Goal: Information Seeking & Learning: Find specific fact

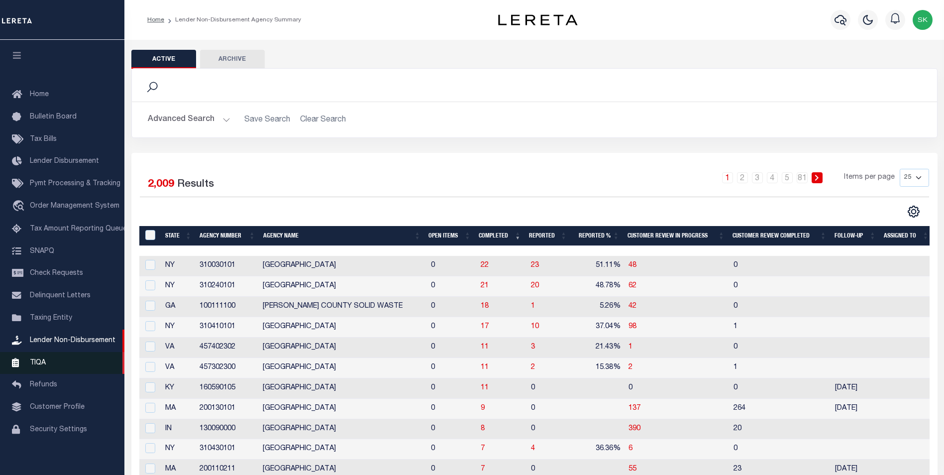
scroll to position [10, 0]
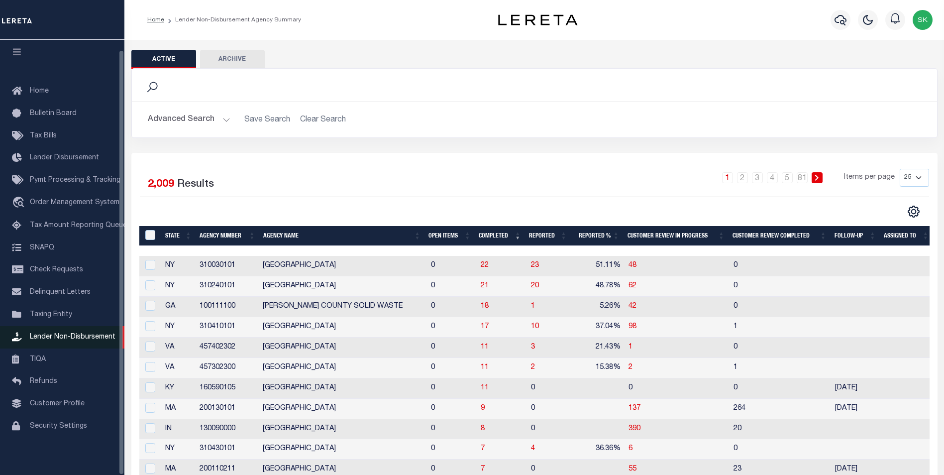
click at [59, 334] on span "Lender Non-Disbursement" at bounding box center [73, 337] width 86 height 7
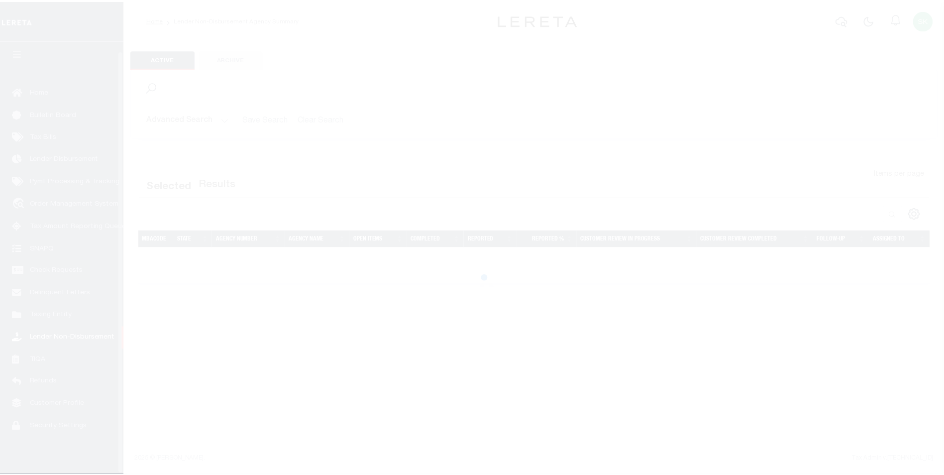
scroll to position [10, 0]
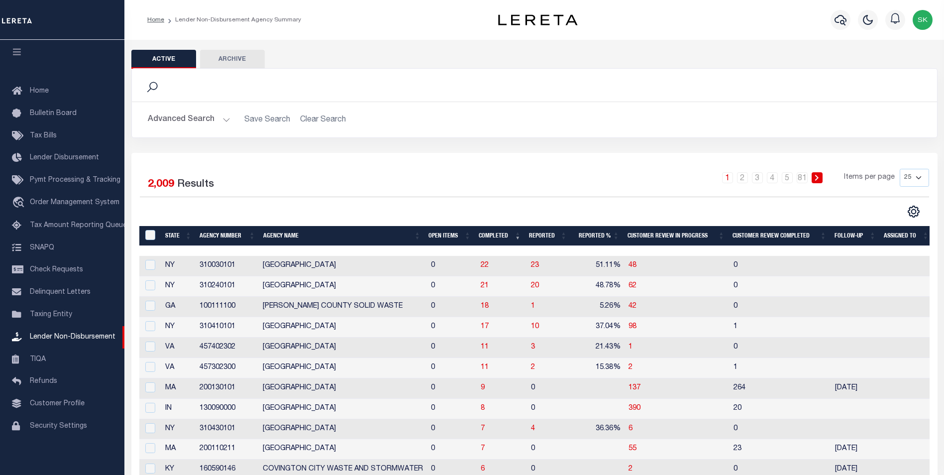
click at [226, 117] on button "Advanced Search" at bounding box center [189, 119] width 83 height 19
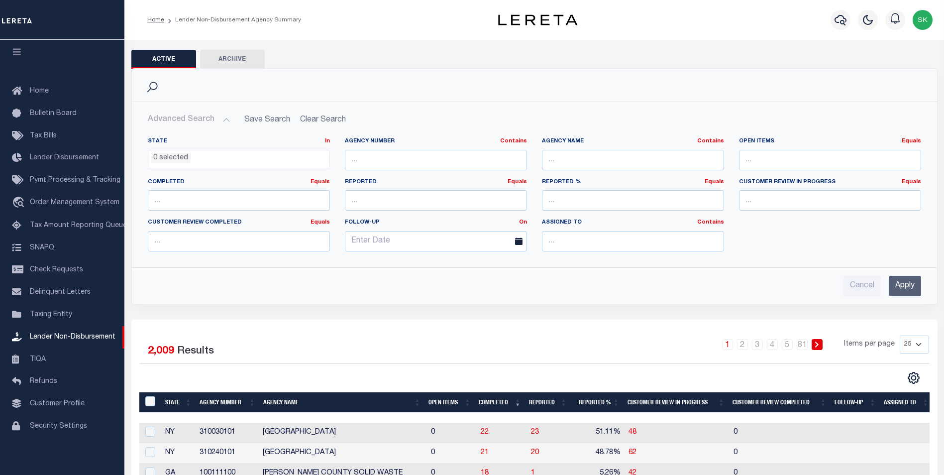
click at [244, 158] on ul "0 selected" at bounding box center [238, 156] width 181 height 13
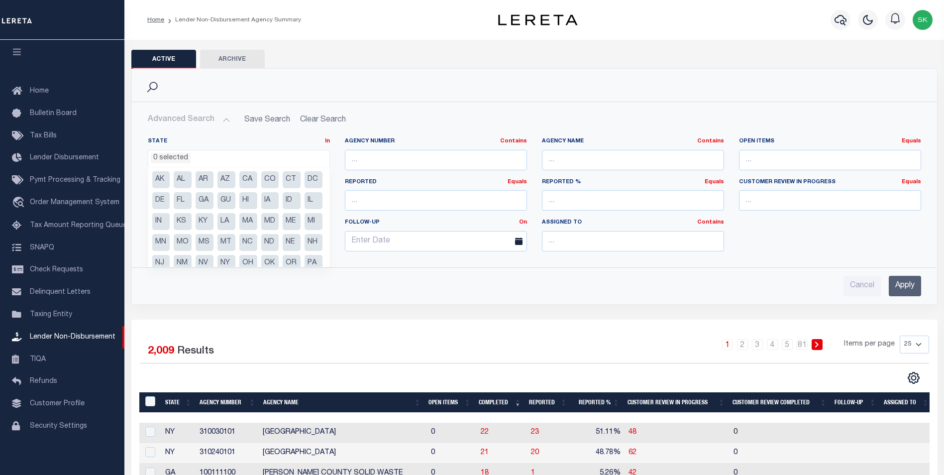
click at [248, 179] on li "CA" at bounding box center [248, 179] width 18 height 17
select select "CA"
click at [910, 283] on input "Apply" at bounding box center [905, 286] width 32 height 20
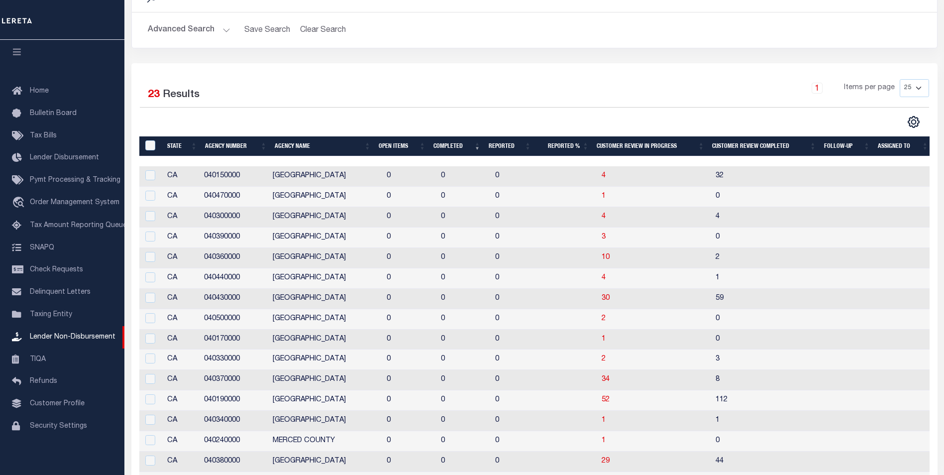
scroll to position [0, 0]
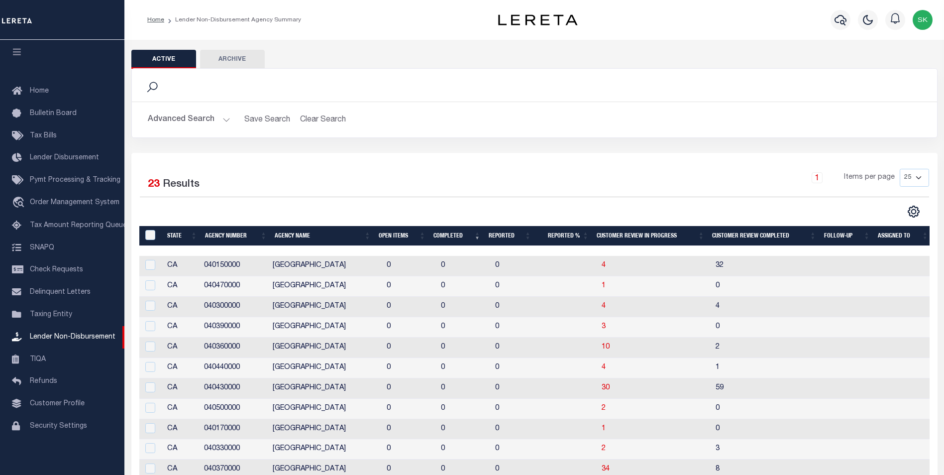
click at [227, 120] on button "Advanced Search" at bounding box center [189, 119] width 83 height 19
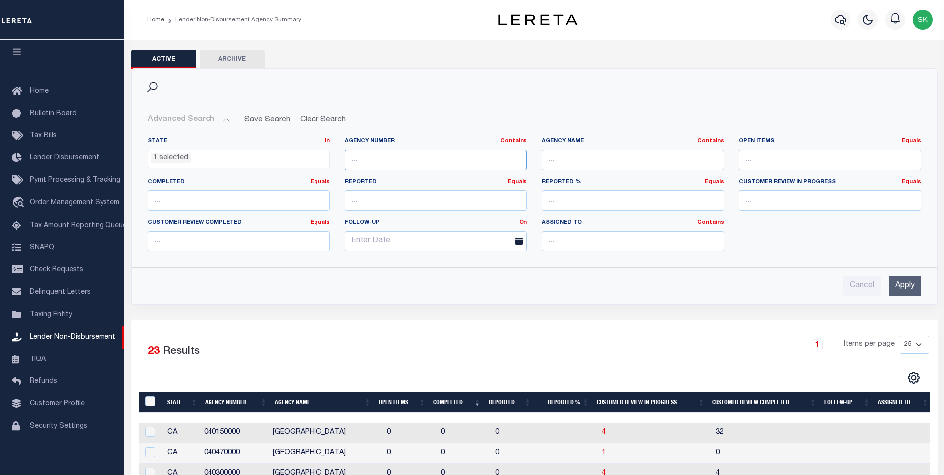
click at [386, 160] on input "text" at bounding box center [436, 160] width 182 height 20
type input "040190000"
click at [907, 283] on input "Apply" at bounding box center [905, 286] width 32 height 20
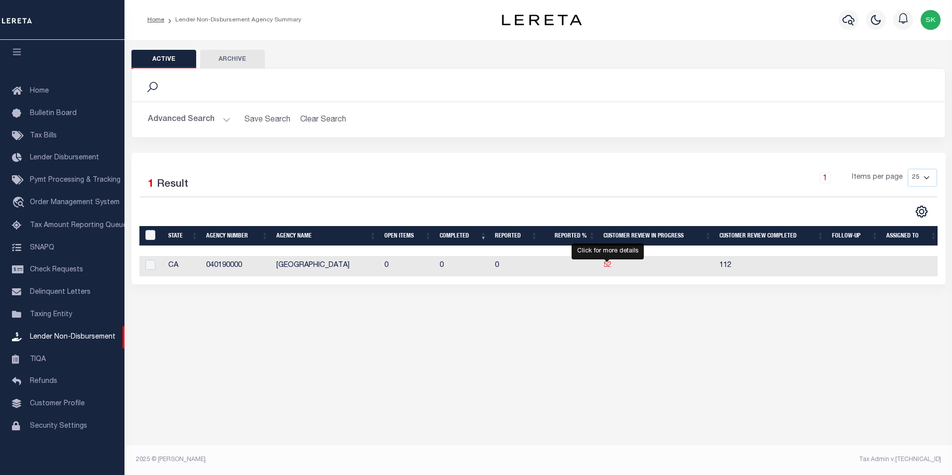
click at [606, 266] on span "52" at bounding box center [607, 265] width 8 height 7
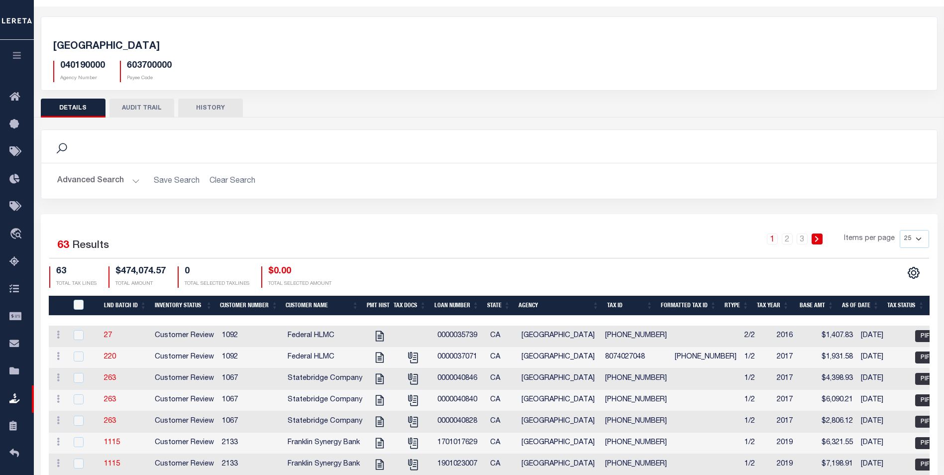
scroll to position [20, 0]
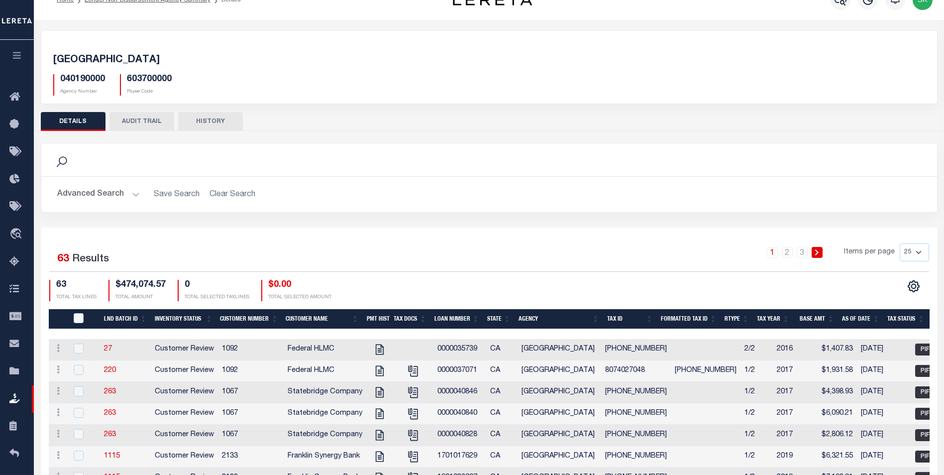
click at [134, 194] on button "Advanced Search" at bounding box center [98, 194] width 83 height 19
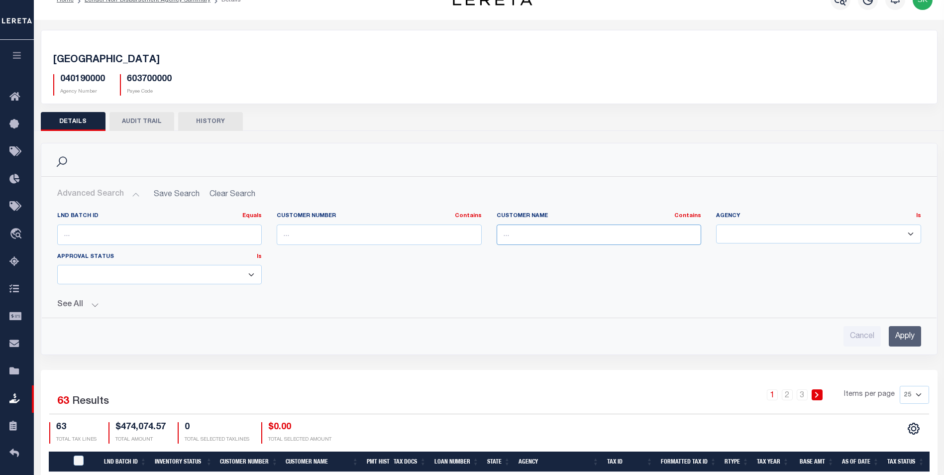
click at [562, 231] on input "text" at bounding box center [599, 235] width 205 height 20
click at [900, 328] on input "Apply" at bounding box center [905, 336] width 32 height 20
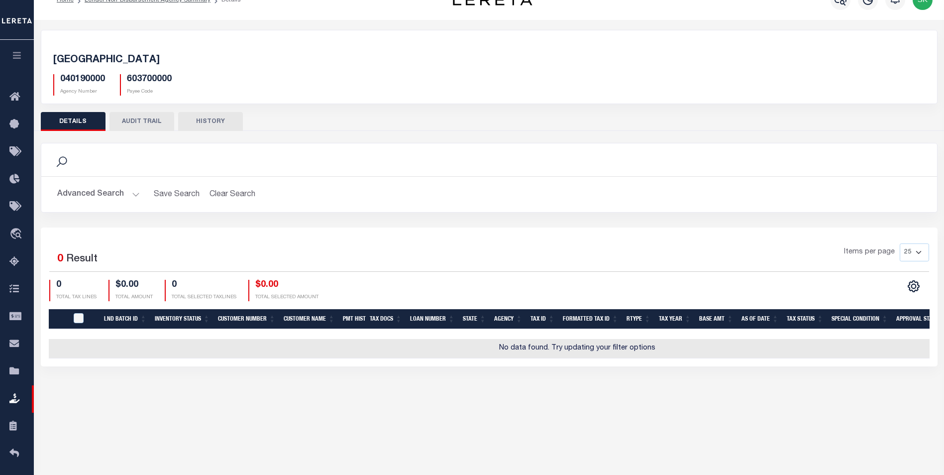
click at [75, 122] on button "DETAILS" at bounding box center [73, 121] width 65 height 19
click at [100, 191] on button "Advanced Search" at bounding box center [98, 194] width 83 height 19
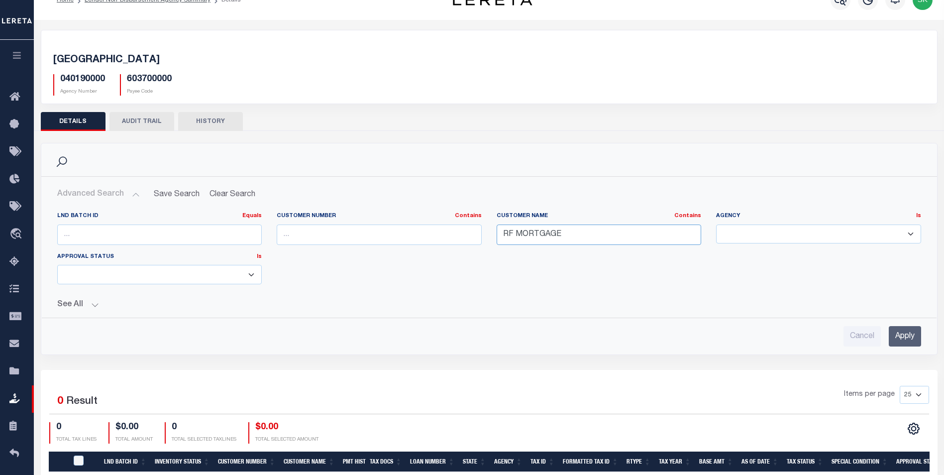
drag, startPoint x: 580, startPoint y: 235, endPoint x: 517, endPoint y: 224, distance: 64.2
click at [517, 225] on input "RF MORTGAGE" at bounding box center [599, 235] width 205 height 20
type input "RF"
click at [901, 337] on input "Apply" at bounding box center [905, 336] width 32 height 20
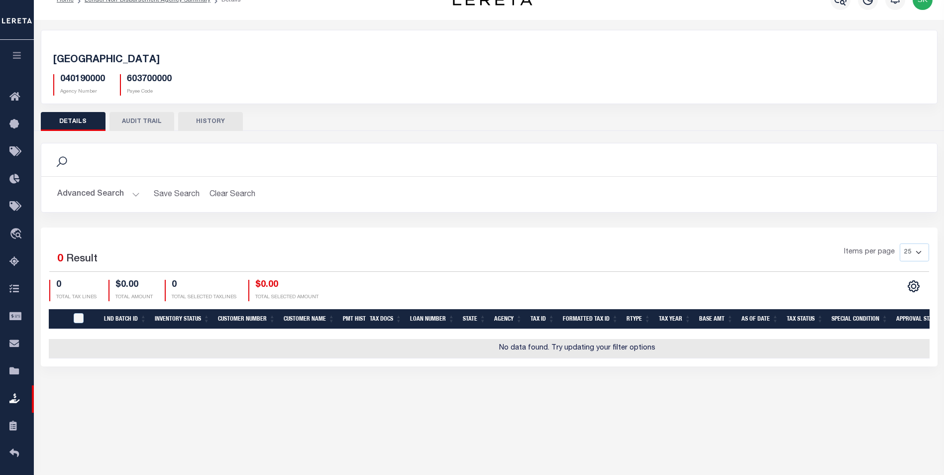
click at [125, 192] on button "Advanced Search" at bounding box center [98, 194] width 83 height 19
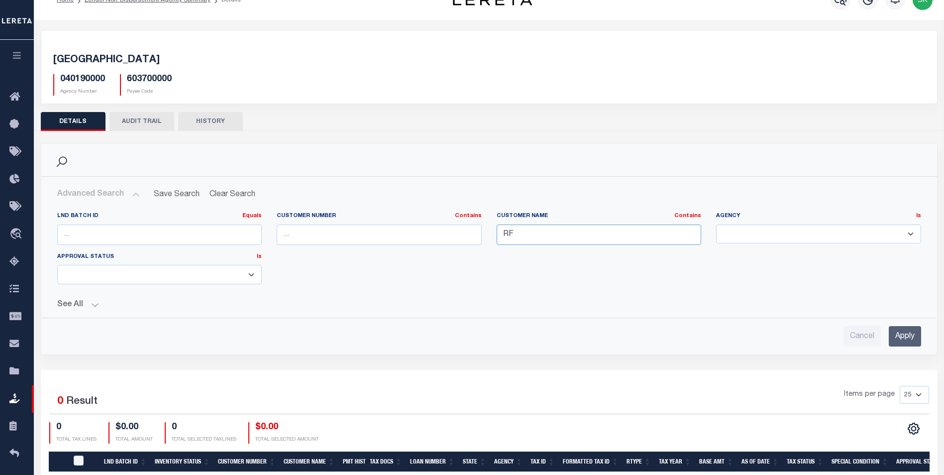
drag, startPoint x: 561, startPoint y: 242, endPoint x: 476, endPoint y: 227, distance: 86.3
click at [477, 228] on div "LND Batch ID Equals Equals Is Not Equal To Is Greater Than Is Less Than Custome…" at bounding box center [489, 252] width 879 height 80
click at [752, 234] on select "ALAMEDA COUNTY ALAMEDA COUNTY MOBILE HOMES ALPAUGH IRRIGATION DISTRICT ALPINE C…" at bounding box center [818, 234] width 205 height 19
select select "[GEOGRAPHIC_DATA]"
click at [716, 225] on select "ALAMEDA COUNTY ALAMEDA COUNTY MOBILE HOMES ALPAUGH IRRIGATION DISTRICT ALPINE C…" at bounding box center [818, 234] width 205 height 19
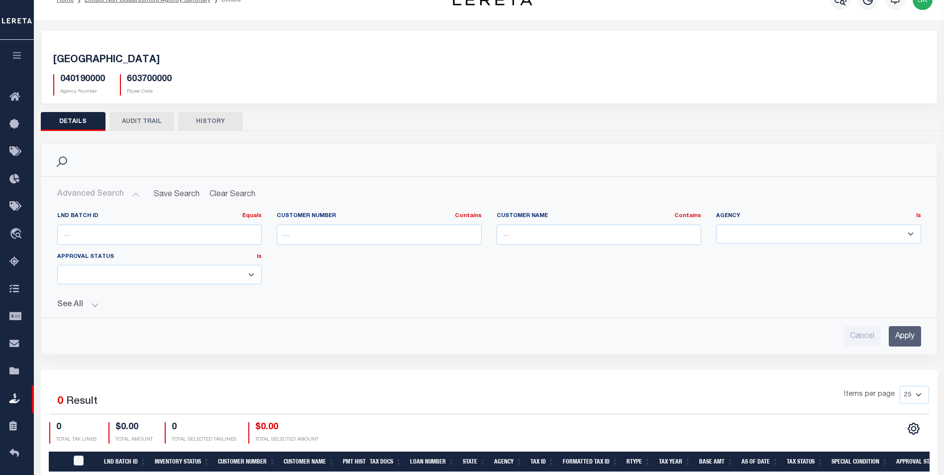
click at [908, 333] on input "Apply" at bounding box center [905, 336] width 32 height 20
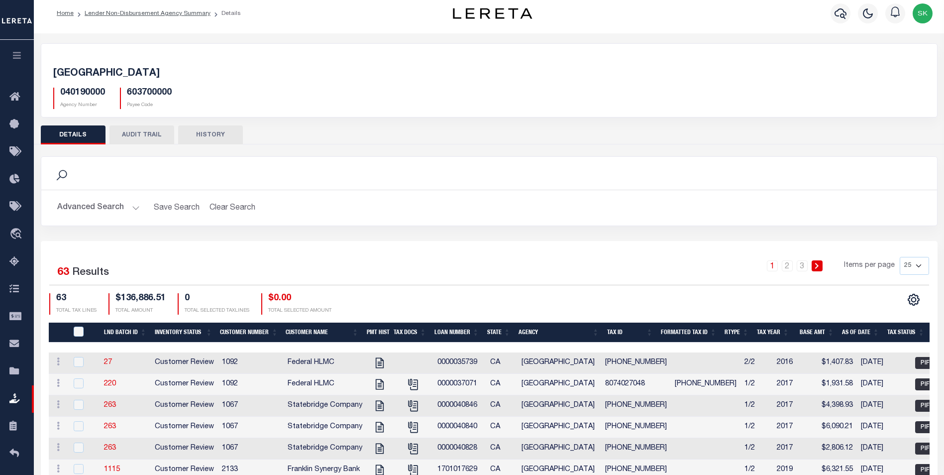
scroll to position [0, 0]
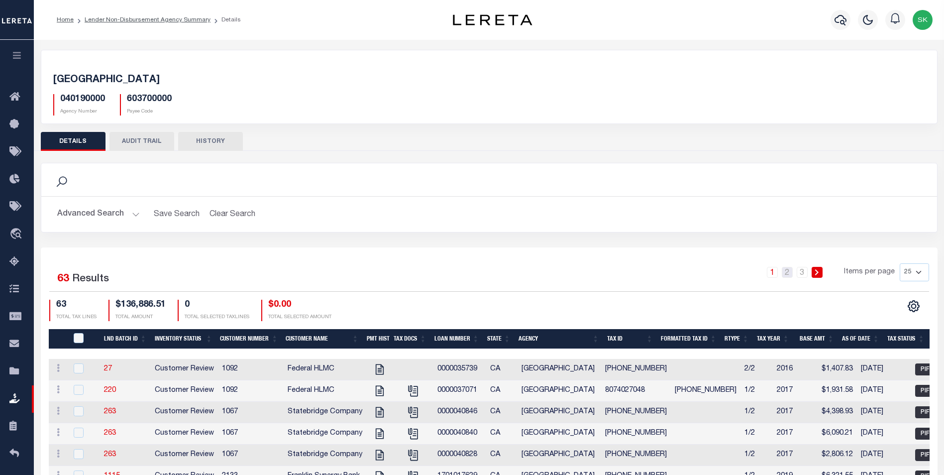
drag, startPoint x: 789, startPoint y: 272, endPoint x: 783, endPoint y: 274, distance: 6.9
click at [789, 272] on link "2" at bounding box center [787, 272] width 11 height 11
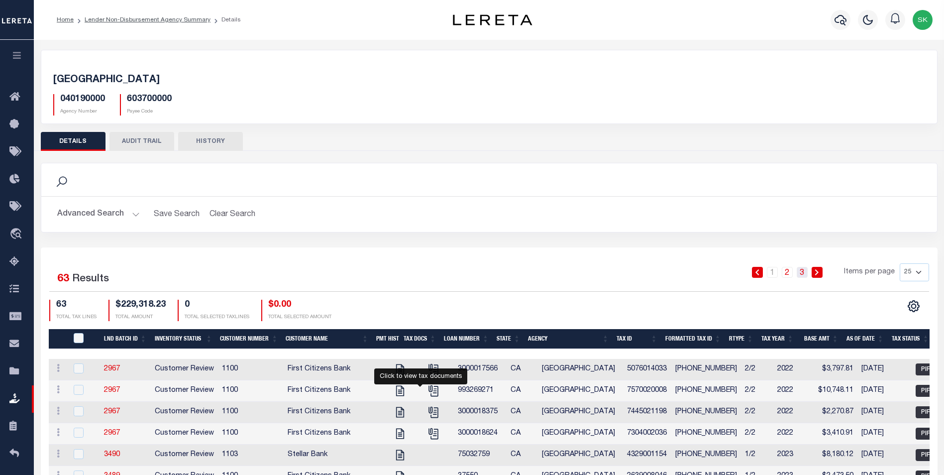
click at [802, 272] on link "3" at bounding box center [802, 272] width 11 height 11
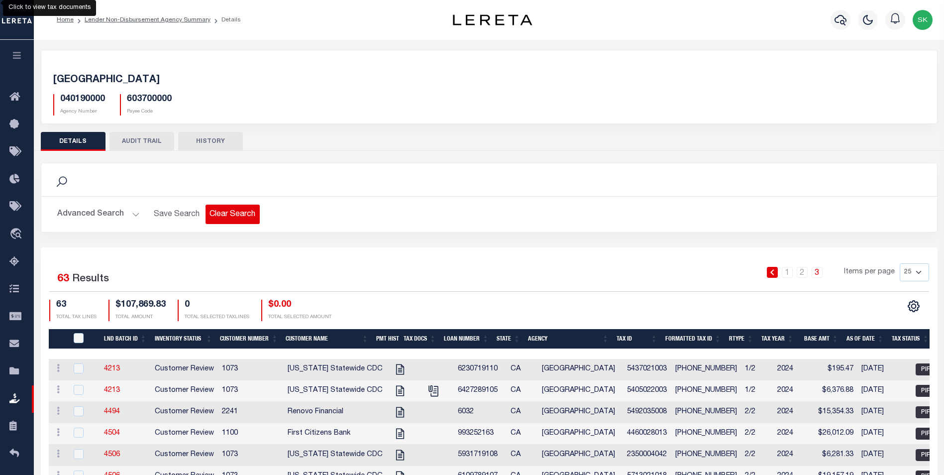
click at [236, 213] on button "Clear Search" at bounding box center [233, 214] width 54 height 19
click at [124, 214] on button "Advanced Search" at bounding box center [98, 214] width 83 height 19
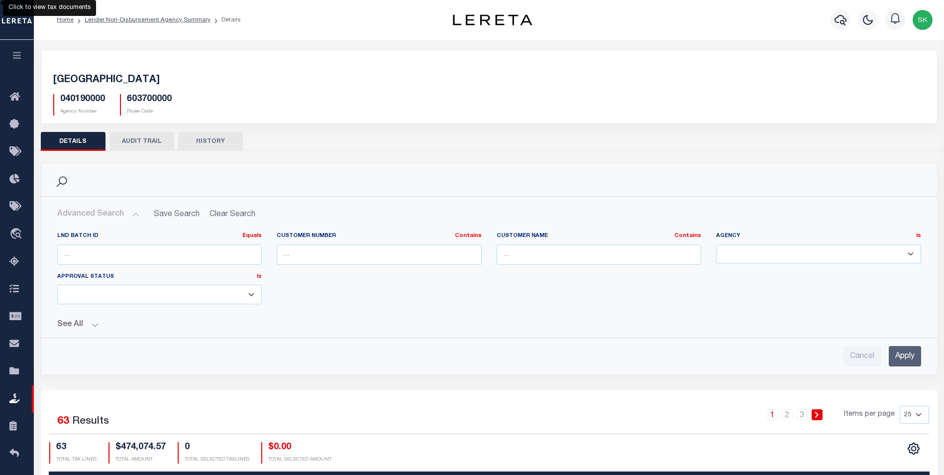
click at [754, 253] on select "ALAMEDA COUNTY ALAMEDA COUNTY MOBILE HOMES ALPAUGH IRRIGATION DISTRICT ALPINE C…" at bounding box center [818, 253] width 205 height 19
select select "[GEOGRAPHIC_DATA]"
click at [716, 244] on select "ALAMEDA COUNTY ALAMEDA COUNTY MOBILE HOMES ALPAUGH IRRIGATION DISTRICT ALPINE C…" at bounding box center [818, 253] width 205 height 19
click at [904, 352] on input "Apply" at bounding box center [905, 356] width 32 height 20
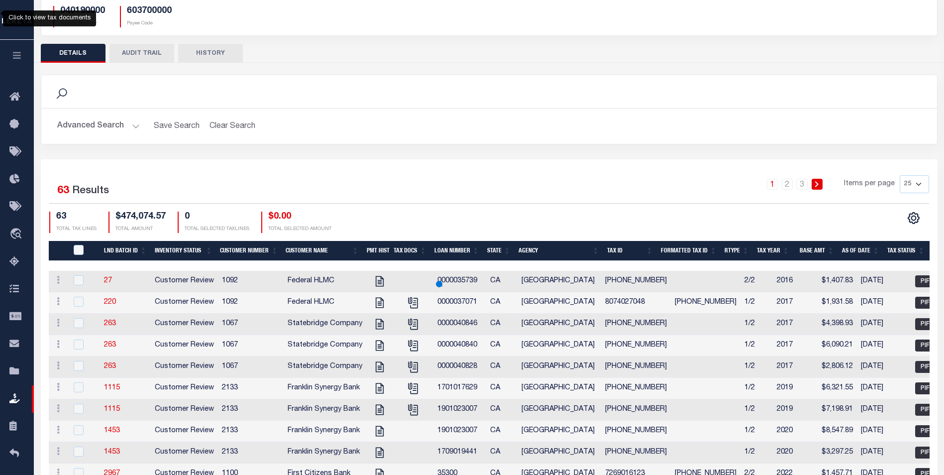
scroll to position [100, 0]
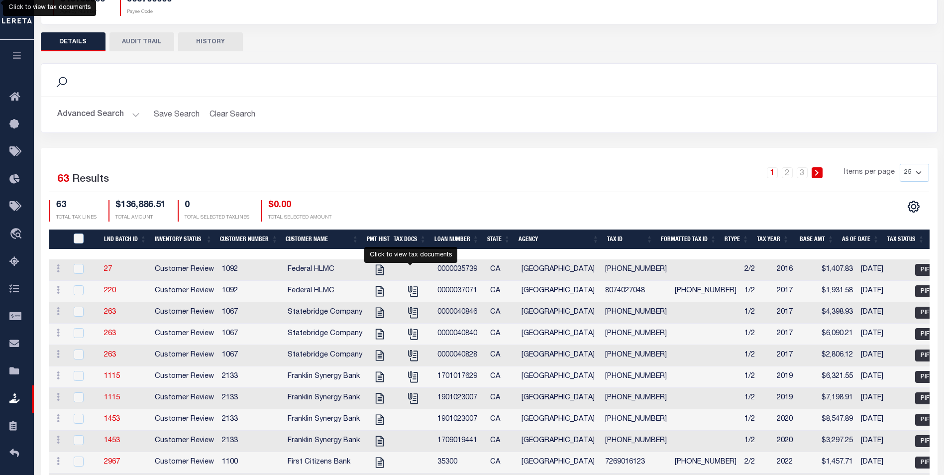
click at [130, 118] on button "Advanced Search" at bounding box center [98, 114] width 83 height 19
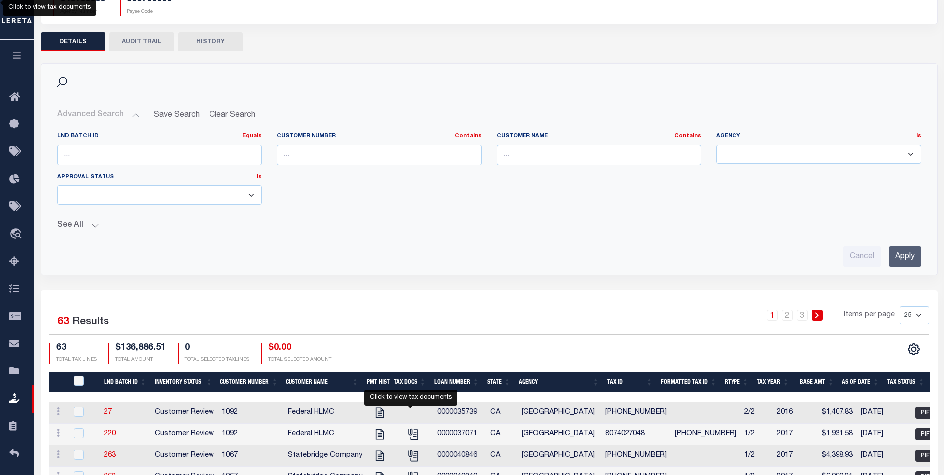
click at [132, 118] on button "Advanced Search" at bounding box center [98, 114] width 83 height 19
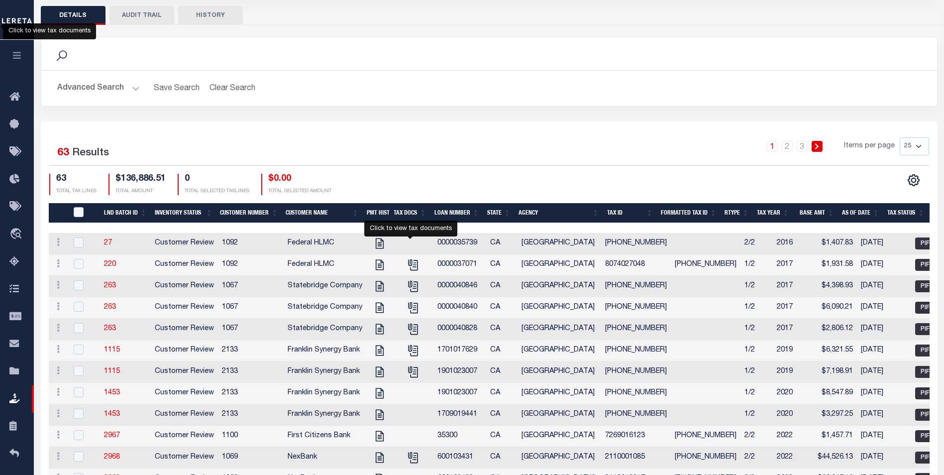
scroll to position [149, 0]
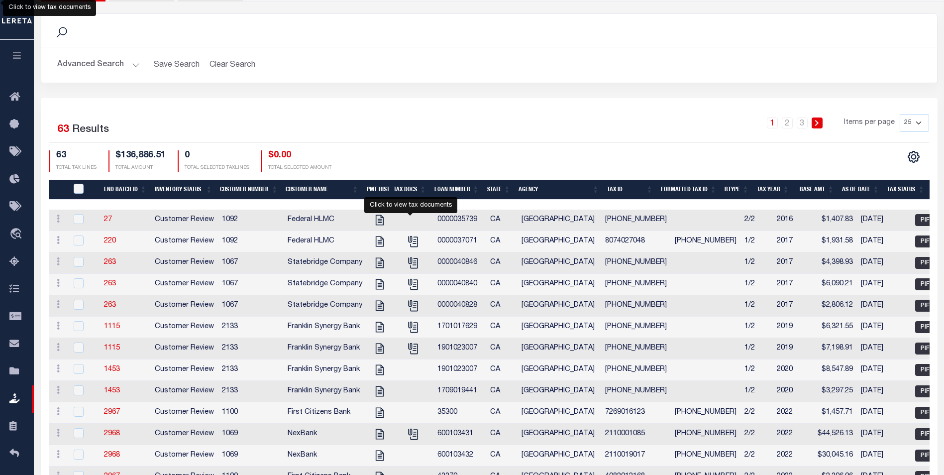
click at [461, 188] on th "Loan Number" at bounding box center [457, 190] width 53 height 20
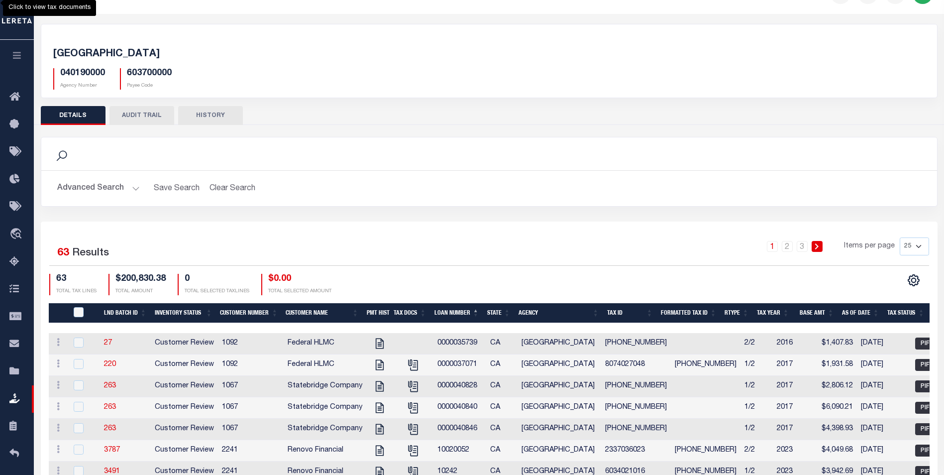
scroll to position [0, 0]
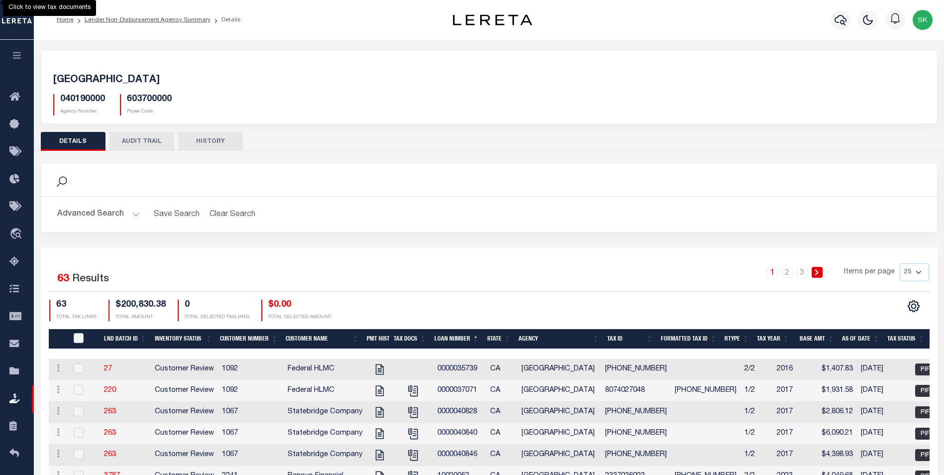
click at [134, 210] on button "Advanced Search" at bounding box center [98, 214] width 83 height 19
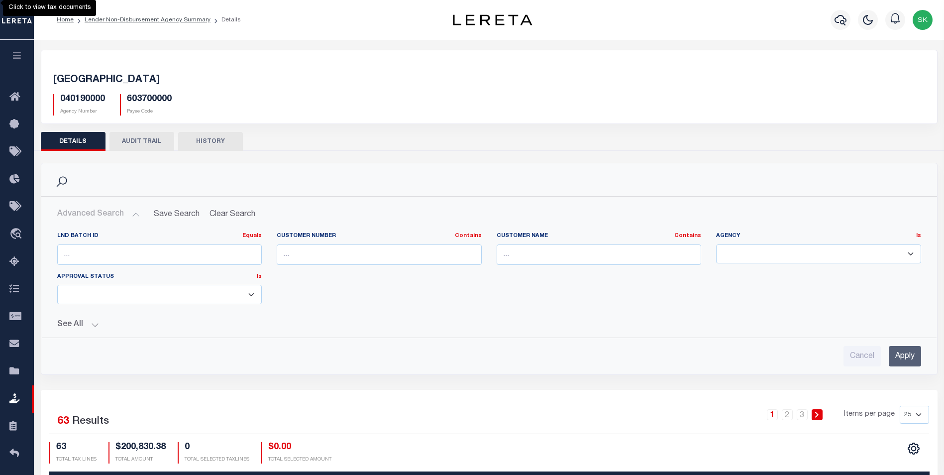
drag, startPoint x: 877, startPoint y: 254, endPoint x: 654, endPoint y: 251, distance: 223.0
click at [654, 251] on div "LND Batch ID Equals Equals Is Not Equal To Is Greater Than Is Less Than Custome…" at bounding box center [489, 272] width 879 height 80
select select
click at [716, 244] on select "ALAMEDA COUNTY ALAMEDA COUNTY MOBILE HOMES ALPAUGH IRRIGATION DISTRICT ALPINE C…" at bounding box center [818, 253] width 205 height 19
click at [93, 325] on button "See All" at bounding box center [489, 324] width 864 height 9
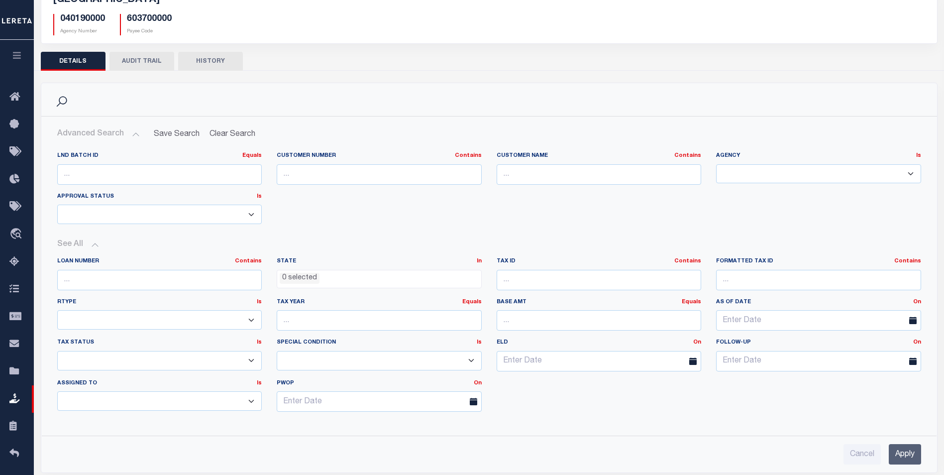
scroll to position [149, 0]
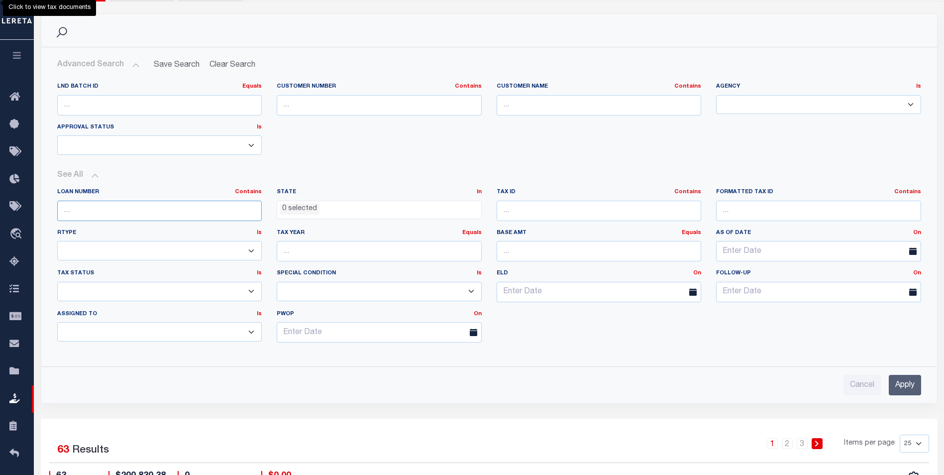
click at [112, 209] on input "text" at bounding box center [159, 211] width 205 height 20
type input "10020297"
click at [905, 383] on input "Apply" at bounding box center [905, 385] width 32 height 20
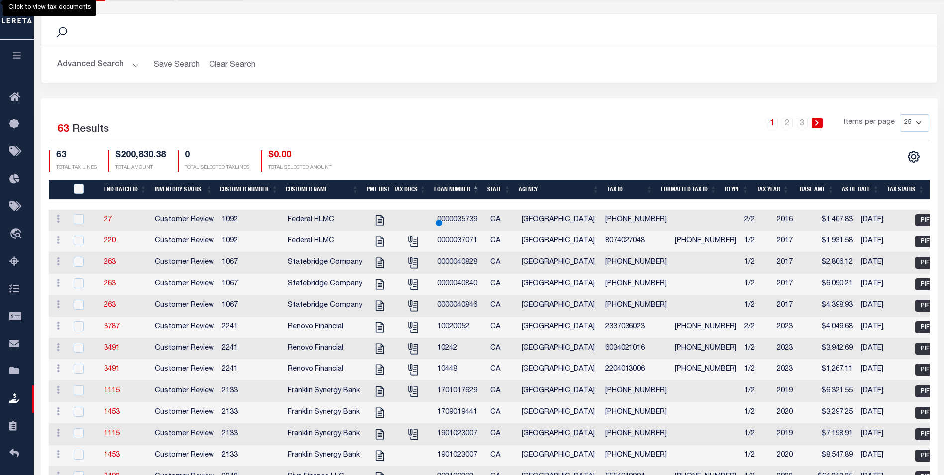
scroll to position [53, 0]
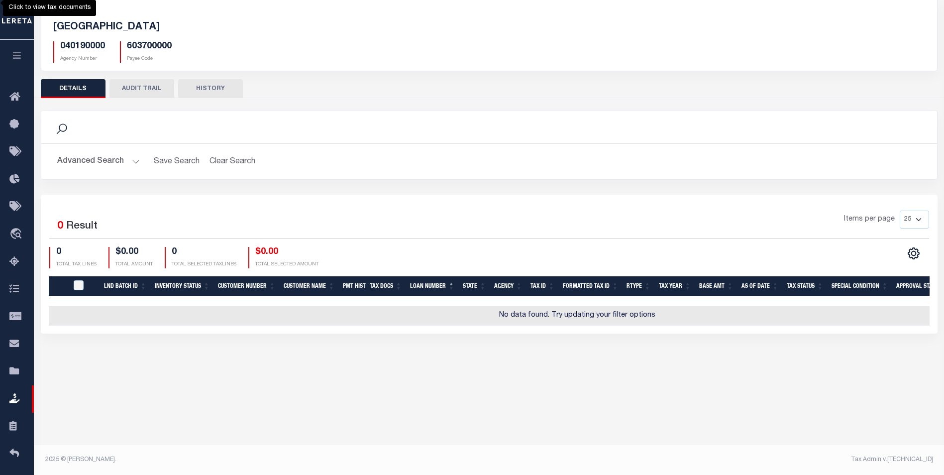
click at [128, 158] on button "Advanced Search" at bounding box center [98, 161] width 83 height 19
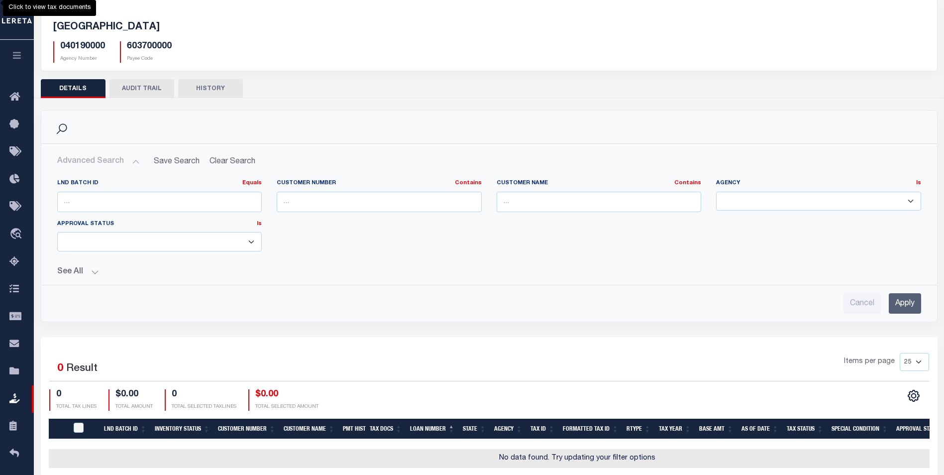
click at [96, 270] on button "See All" at bounding box center [489, 271] width 864 height 9
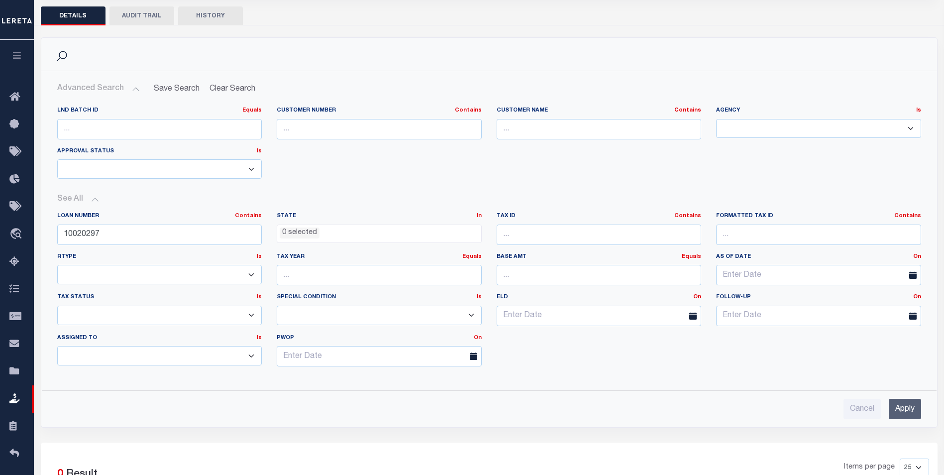
scroll to position [152, 0]
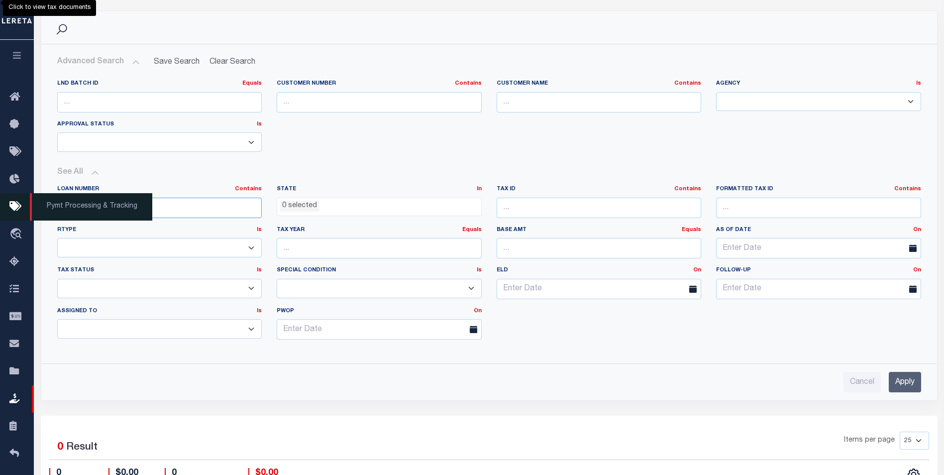
drag, startPoint x: 188, startPoint y: 205, endPoint x: 0, endPoint y: 205, distance: 188.2
click at [0, 205] on html "Home Lender Non-Disbursement Agency Summary Details Profile Sign out" at bounding box center [472, 216] width 944 height 737
click at [633, 212] on input "text" at bounding box center [599, 208] width 205 height 20
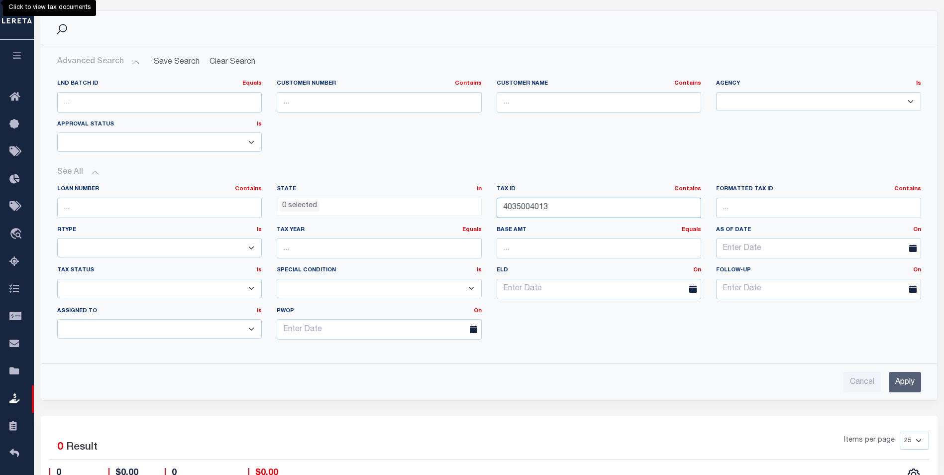
type input "4035004013"
click at [903, 379] on input "Apply" at bounding box center [905, 382] width 32 height 20
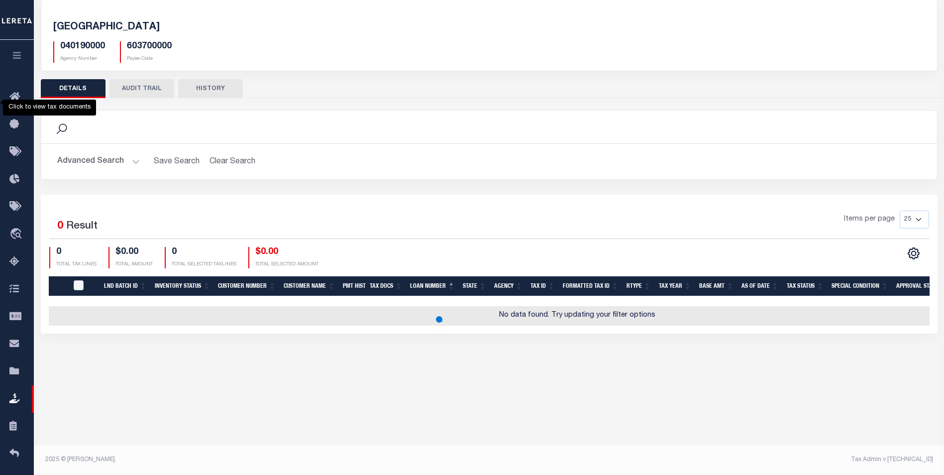
scroll to position [53, 0]
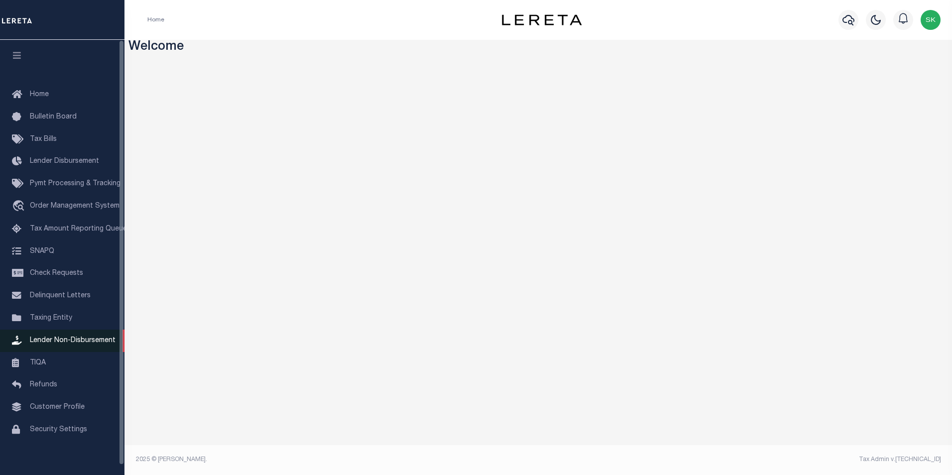
click at [88, 342] on span "Lender Non-Disbursement" at bounding box center [73, 340] width 86 height 7
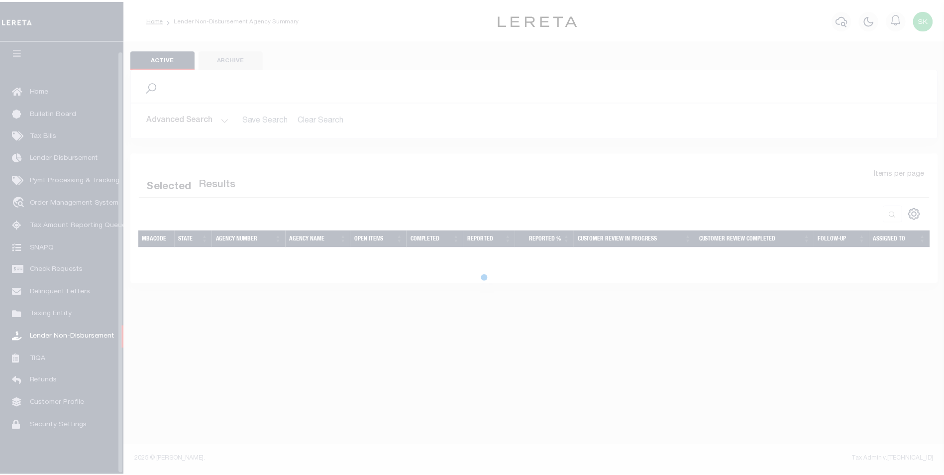
scroll to position [10, 0]
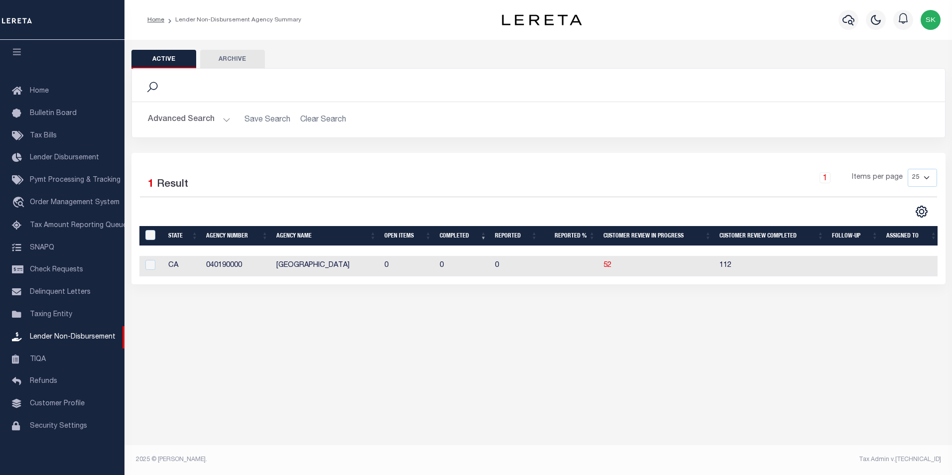
click at [221, 118] on button "Advanced Search" at bounding box center [189, 119] width 83 height 19
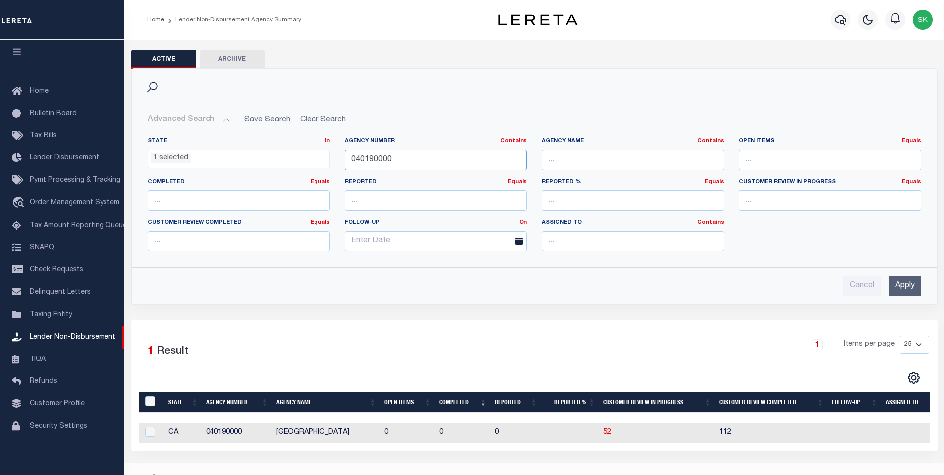
drag, startPoint x: 461, startPoint y: 160, endPoint x: 262, endPoint y: 146, distance: 200.1
click at [262, 146] on div "State In In AK AL AR AZ CA CO CT DC DE FL GA GU HI IA ID IL IN KS KY LA MA MD M…" at bounding box center [534, 198] width 789 height 122
click at [904, 284] on input "Apply" at bounding box center [905, 286] width 32 height 20
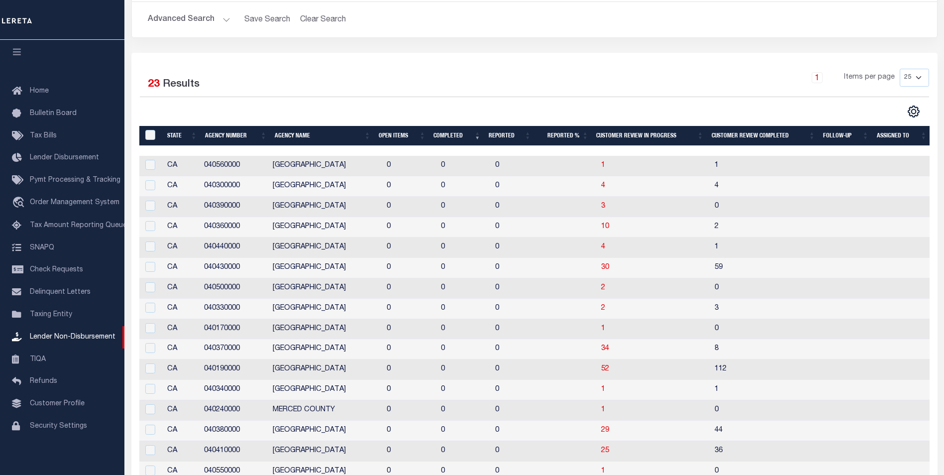
scroll to position [149, 0]
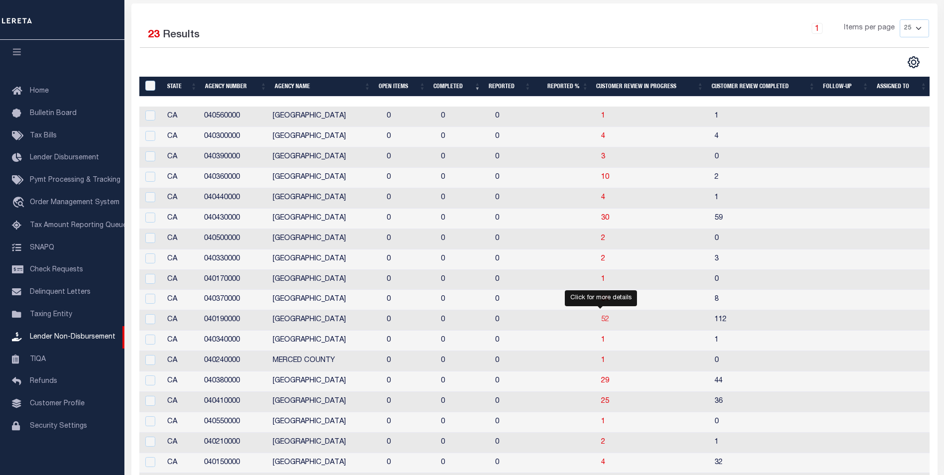
click at [601, 320] on span "52" at bounding box center [605, 319] width 8 height 7
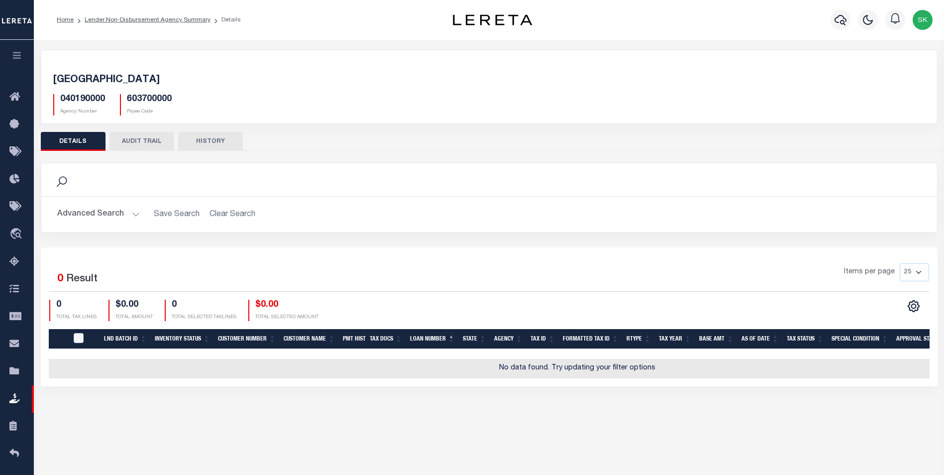
click at [924, 16] on img "button" at bounding box center [923, 20] width 20 height 20
click at [888, 67] on span "Sign out" at bounding box center [884, 70] width 28 height 7
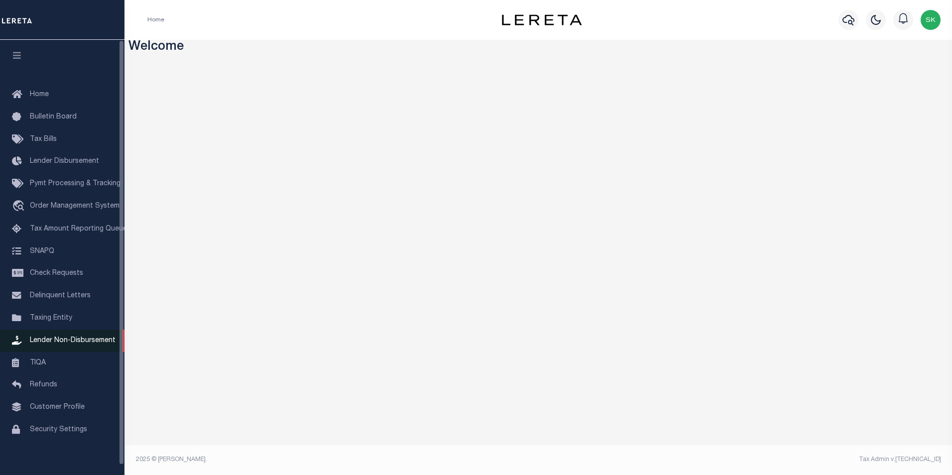
click at [80, 341] on span "Lender Non-Disbursement" at bounding box center [73, 340] width 86 height 7
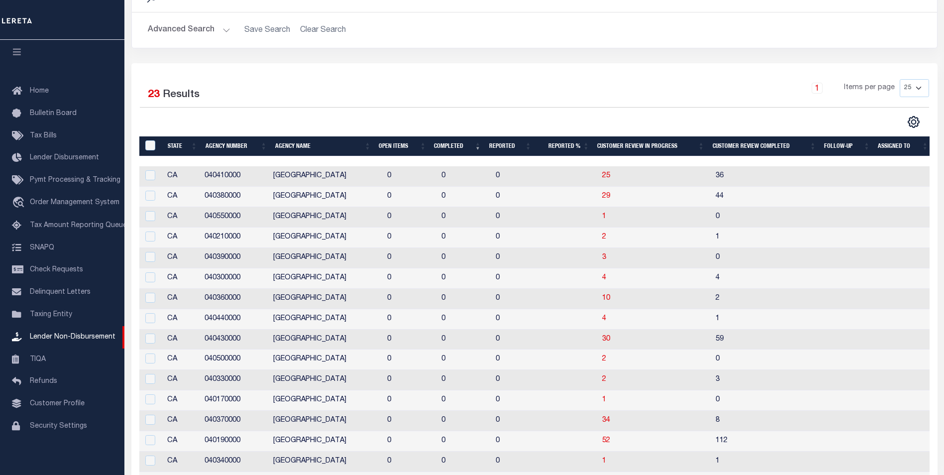
scroll to position [149, 0]
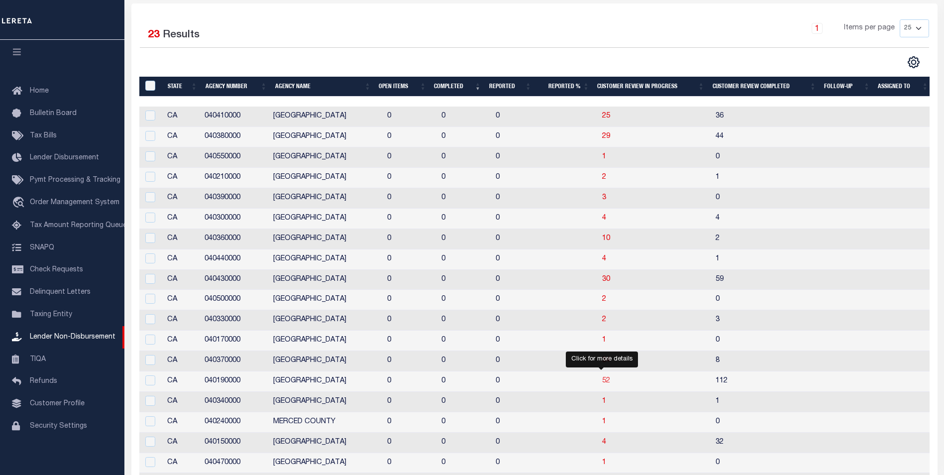
click at [602, 379] on span "52" at bounding box center [606, 380] width 8 height 7
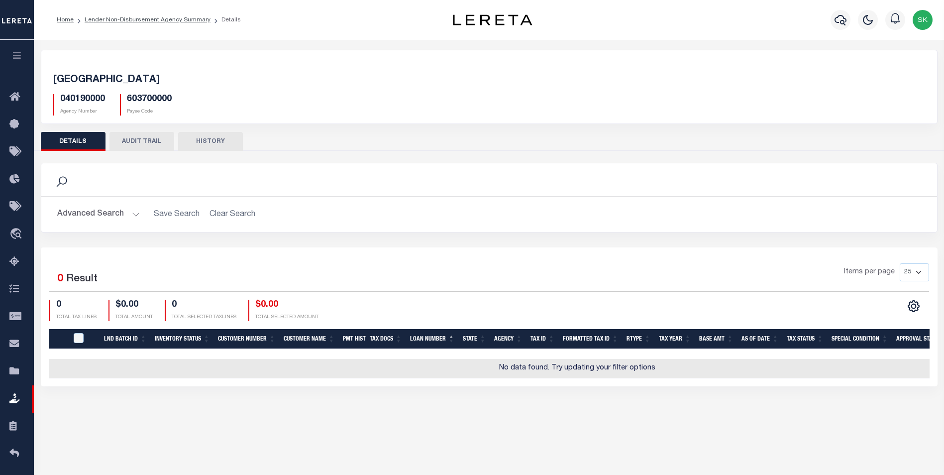
click at [139, 207] on h2 "Advanced Search Save Search Clear Search LNDBatchReportGridWrapper_dynamictable…" at bounding box center [489, 214] width 880 height 19
click at [134, 214] on button "Advanced Search" at bounding box center [98, 214] width 83 height 19
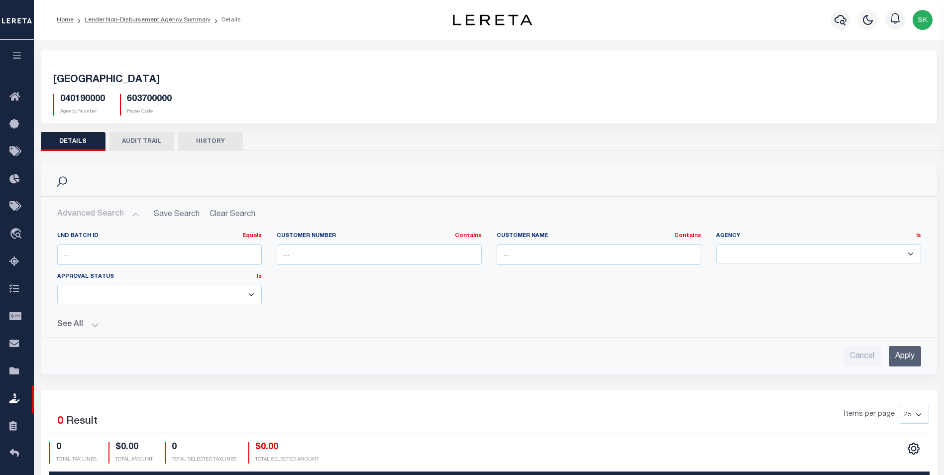
click at [93, 325] on button "See All" at bounding box center [489, 324] width 864 height 9
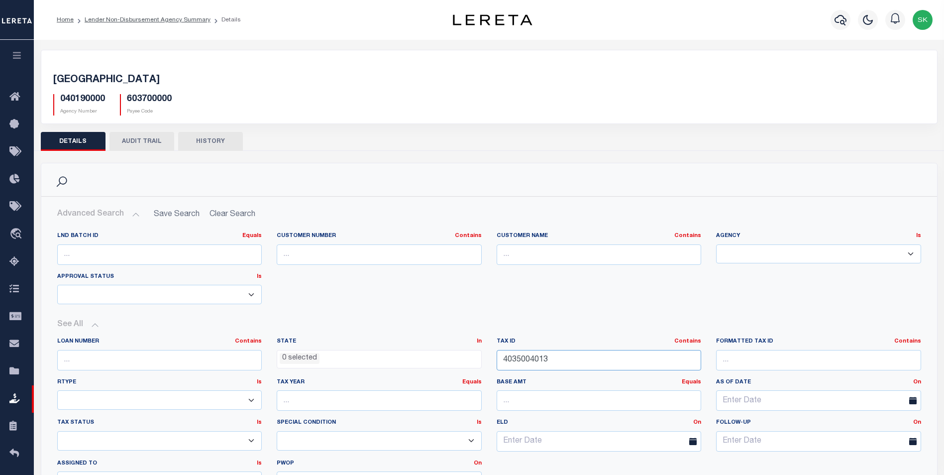
drag, startPoint x: 566, startPoint y: 358, endPoint x: 409, endPoint y: 346, distance: 157.3
click at [417, 351] on div "Loan Number Contains Contains Is State In In AK AL AR AZ CA CO CT DC DE FL GA GU" at bounding box center [489, 419] width 879 height 162
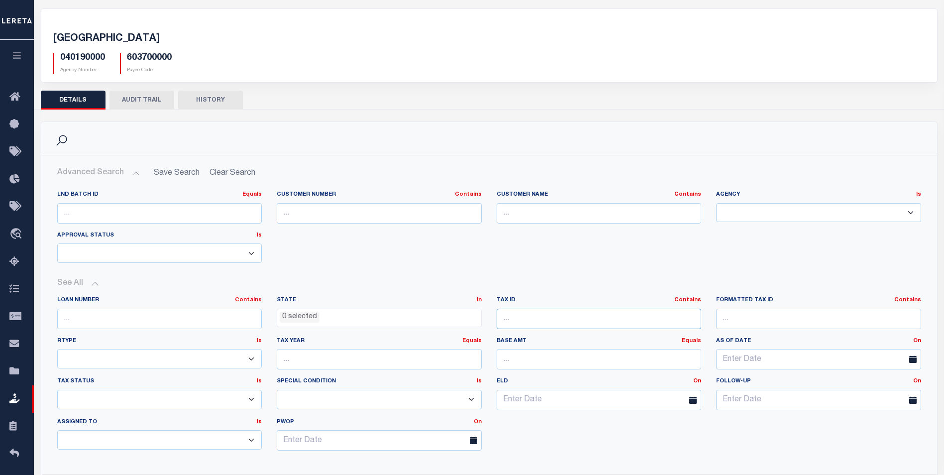
scroll to position [199, 0]
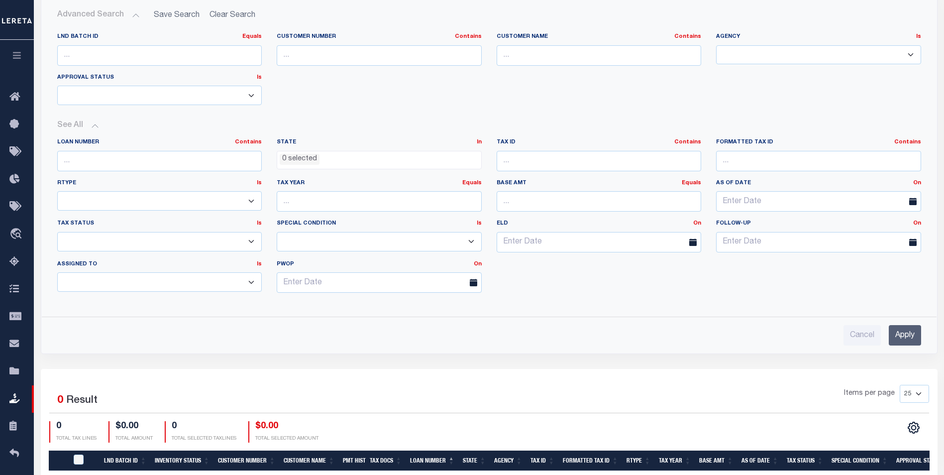
click at [904, 333] on input "Apply" at bounding box center [905, 335] width 32 height 20
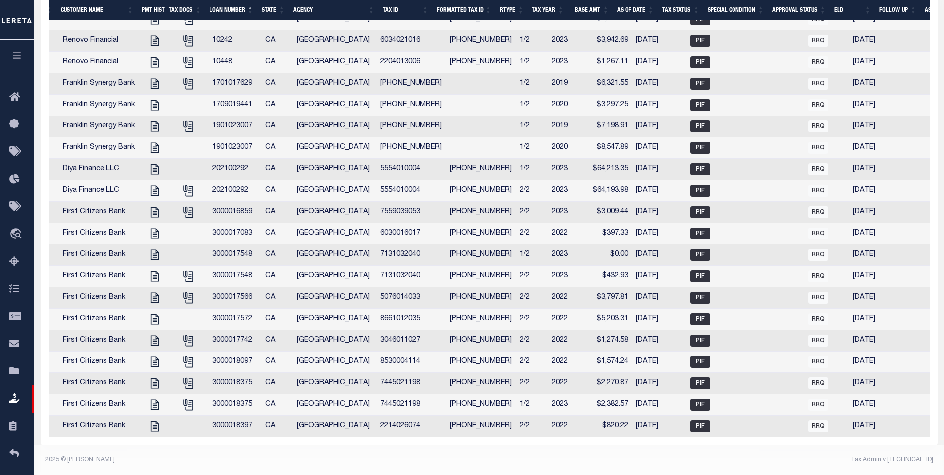
scroll to position [0, 310]
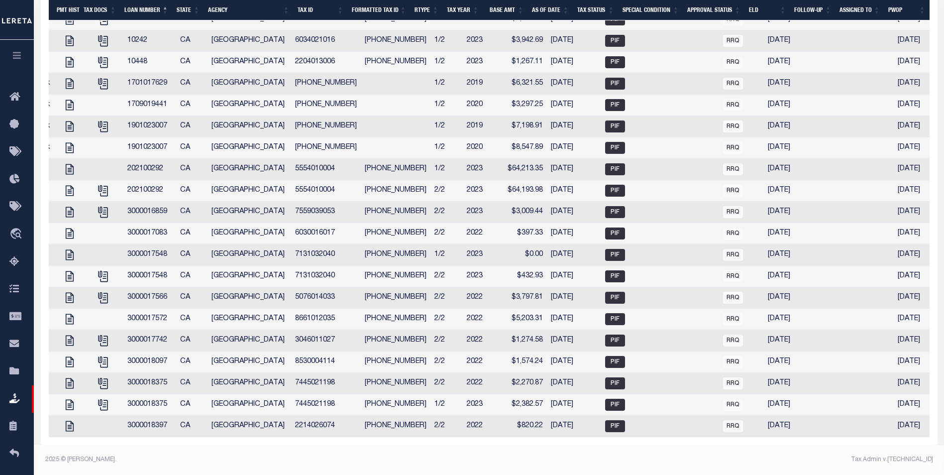
click at [710, 6] on th "Approval Status" at bounding box center [714, 10] width 62 height 20
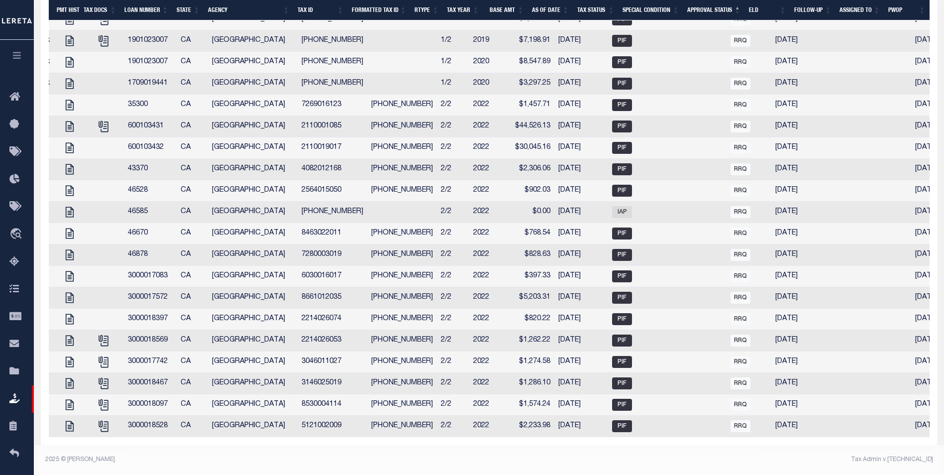
scroll to position [0, 0]
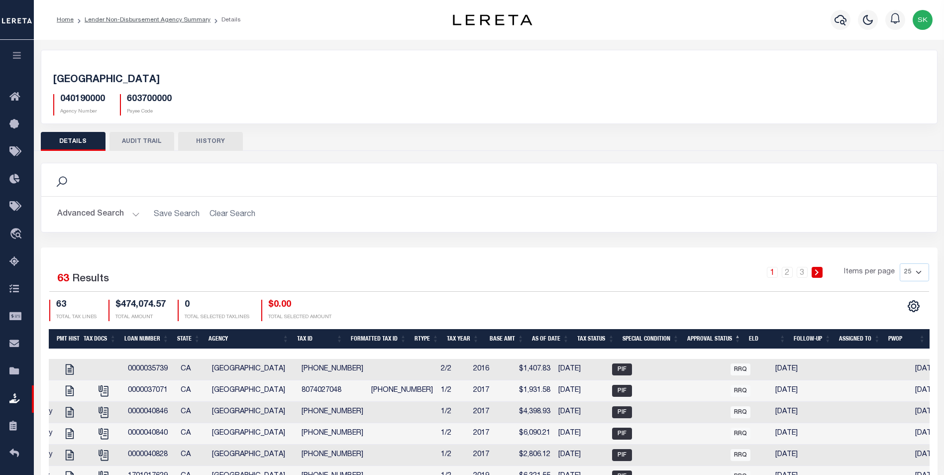
click at [135, 212] on button "Advanced Search" at bounding box center [98, 214] width 83 height 19
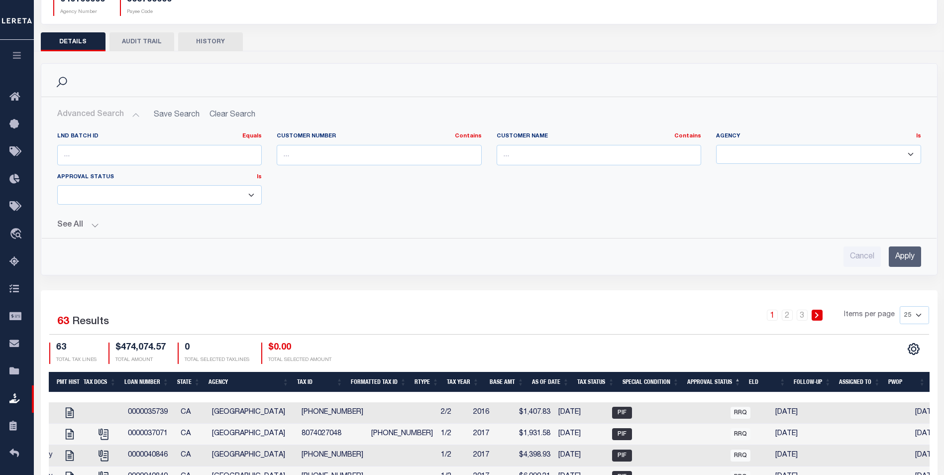
click at [94, 223] on button "See All" at bounding box center [489, 225] width 864 height 9
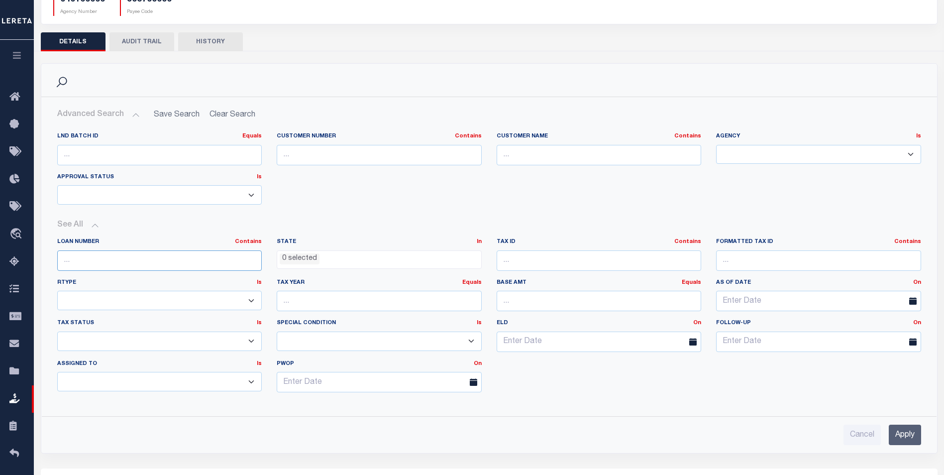
drag, startPoint x: 184, startPoint y: 257, endPoint x: 260, endPoint y: 254, distance: 76.2
click at [184, 257] on input "text" at bounding box center [159, 260] width 205 height 20
type input "10020297"
click at [906, 432] on input "Apply" at bounding box center [905, 435] width 32 height 20
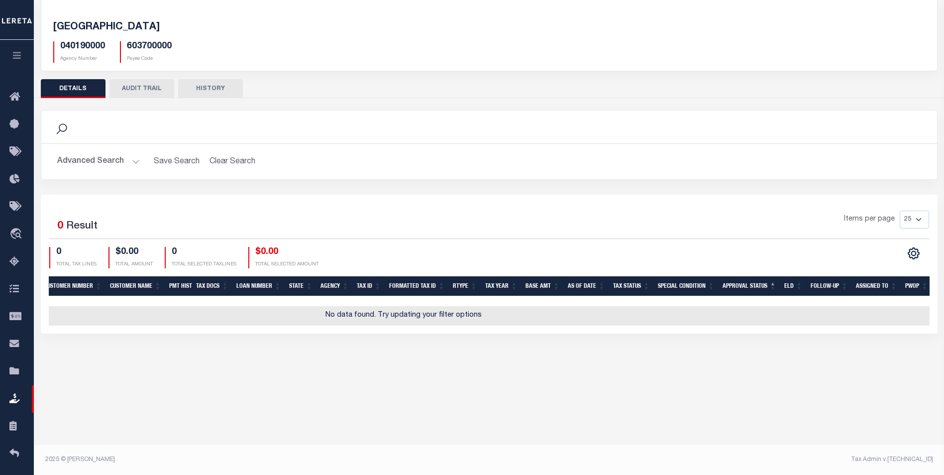
click at [92, 86] on button "DETAILS" at bounding box center [73, 88] width 65 height 19
click at [132, 160] on button "Advanced Search" at bounding box center [98, 161] width 83 height 19
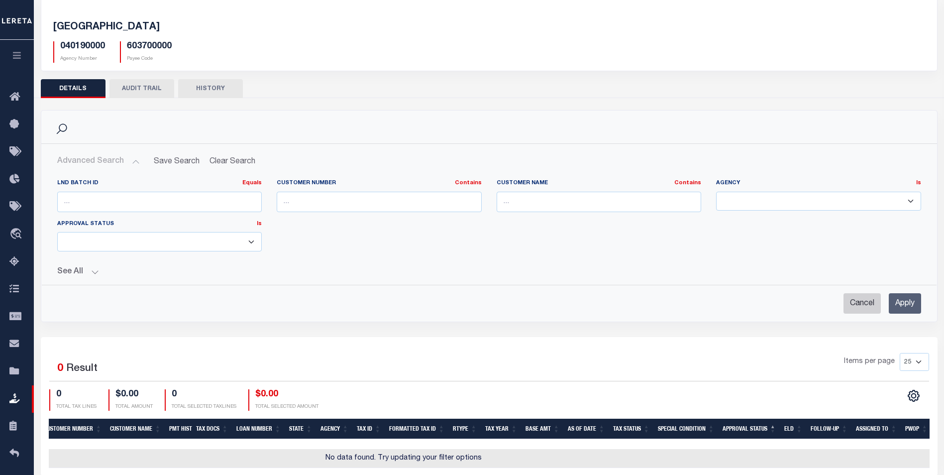
click at [868, 302] on input "Cancel" at bounding box center [862, 303] width 37 height 20
checkbox input "true"
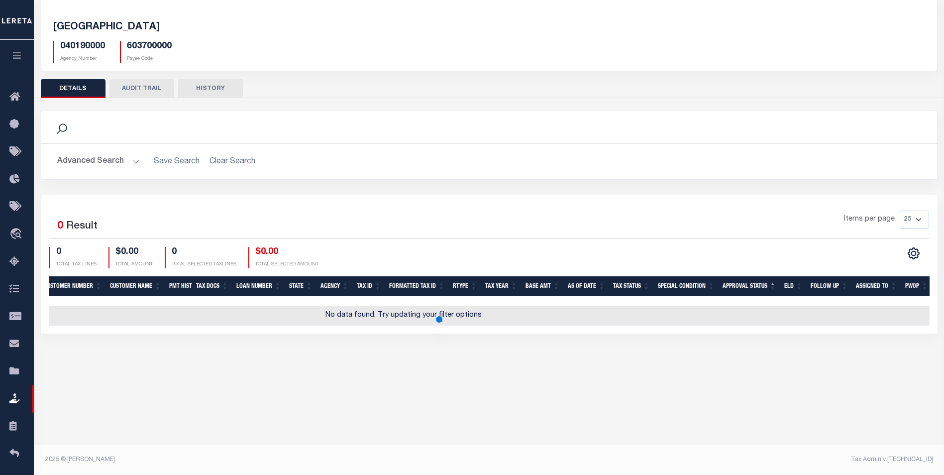
click at [132, 162] on button "Advanced Search" at bounding box center [98, 161] width 83 height 19
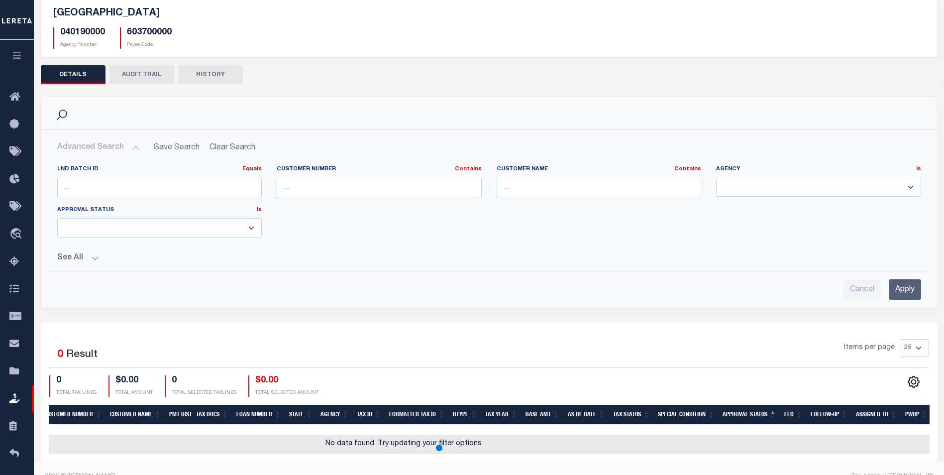
scroll to position [71, 0]
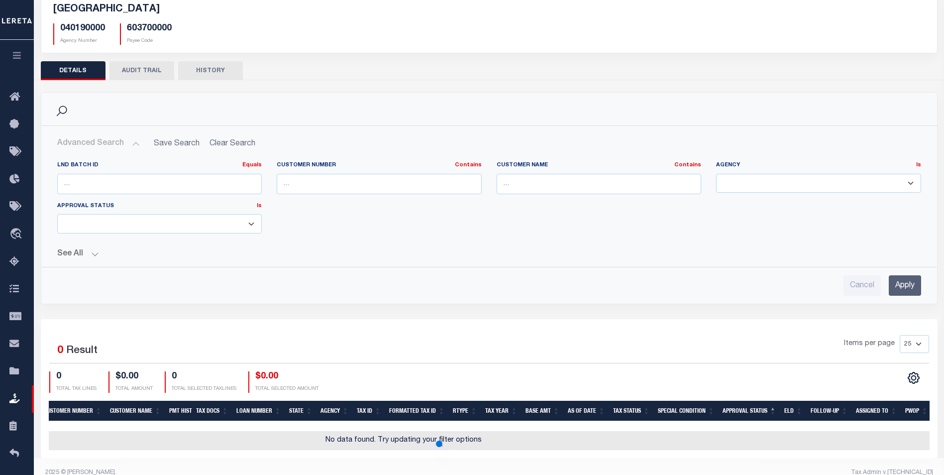
click at [93, 252] on button "See All" at bounding box center [489, 253] width 864 height 9
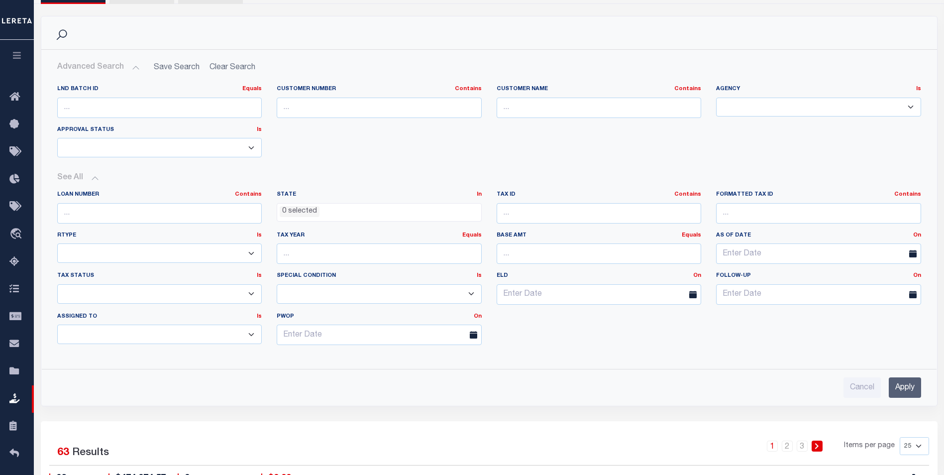
scroll to position [158, 0]
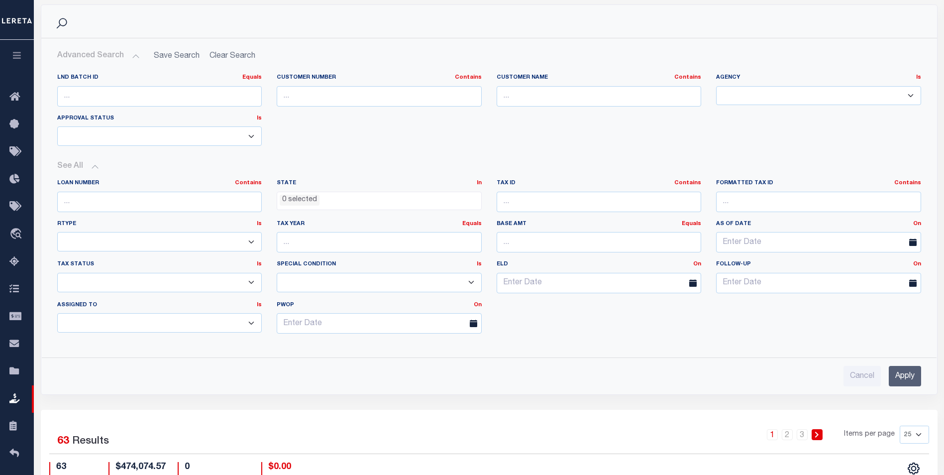
click at [907, 370] on input "Apply" at bounding box center [905, 376] width 32 height 20
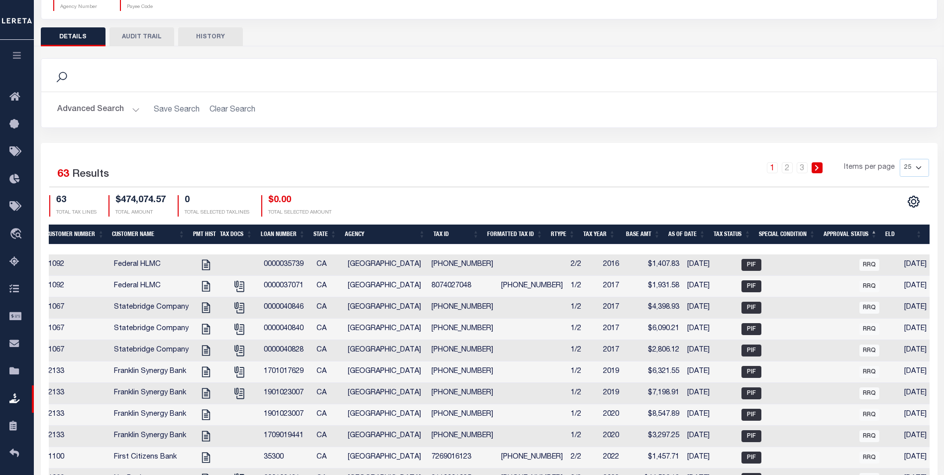
scroll to position [70, 0]
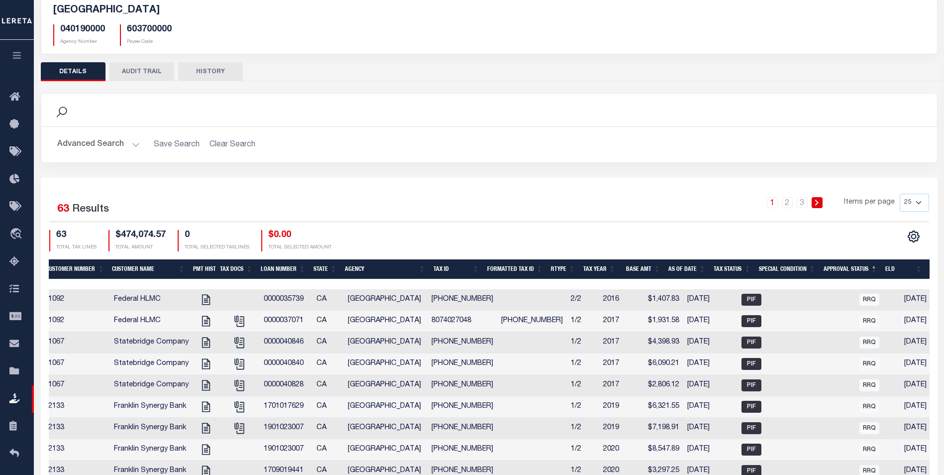
click at [134, 141] on button "Advanced Search" at bounding box center [98, 144] width 83 height 19
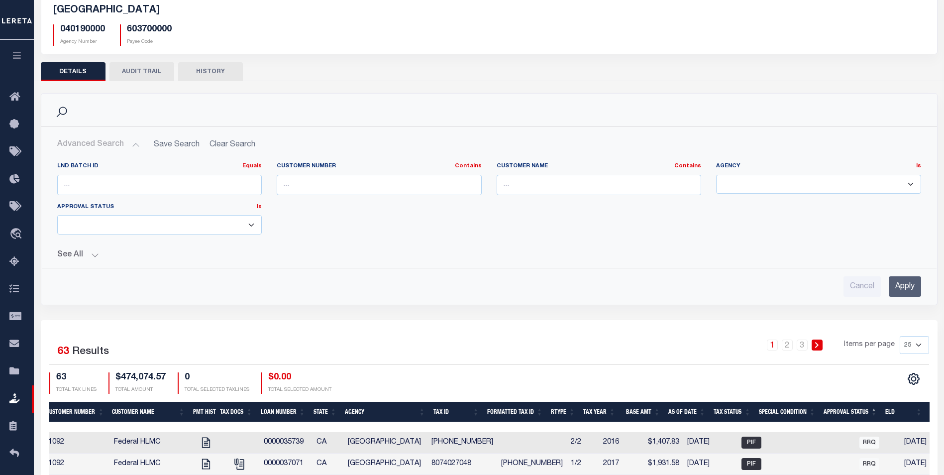
click at [97, 254] on button "See All" at bounding box center [489, 254] width 864 height 9
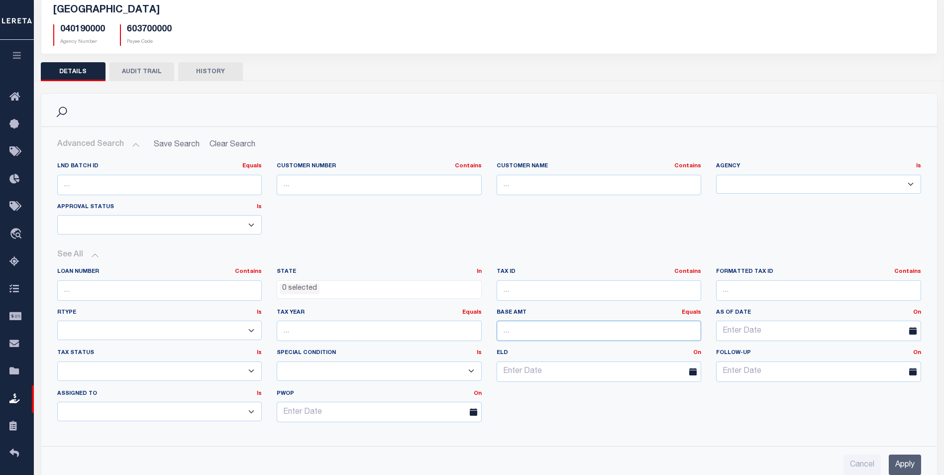
click at [540, 338] on input "number" at bounding box center [599, 331] width 205 height 20
type input "8096.99"
click at [909, 462] on input "Apply" at bounding box center [905, 464] width 32 height 20
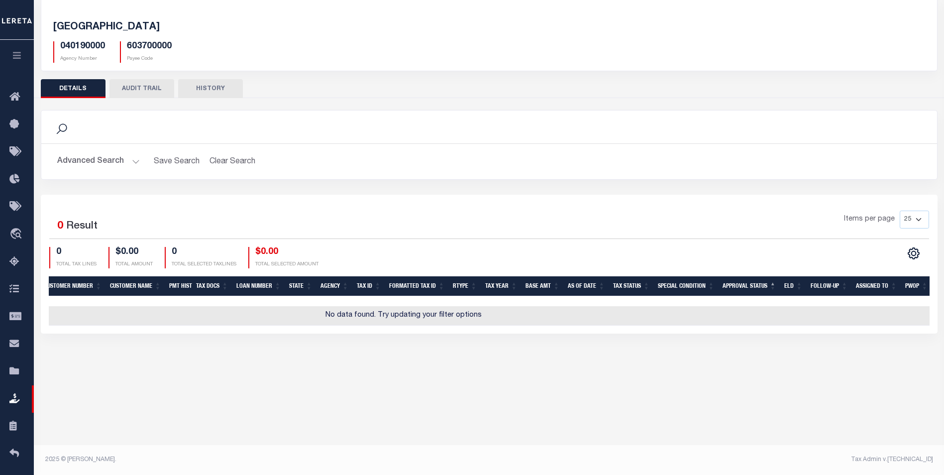
scroll to position [53, 0]
click at [230, 158] on button "Clear Search" at bounding box center [233, 161] width 54 height 19
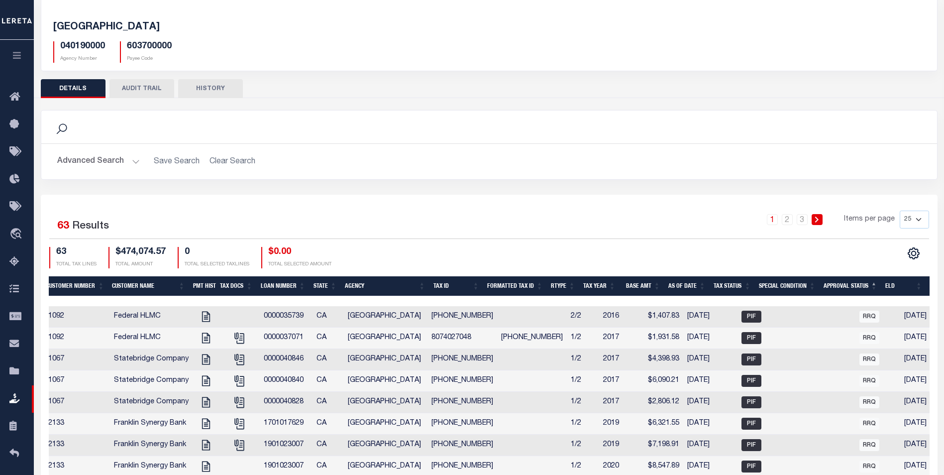
click at [232, 159] on h2 "Advanced Search Save Search Clear Search" at bounding box center [489, 161] width 880 height 19
click at [130, 162] on button "Advanced Search" at bounding box center [98, 161] width 83 height 19
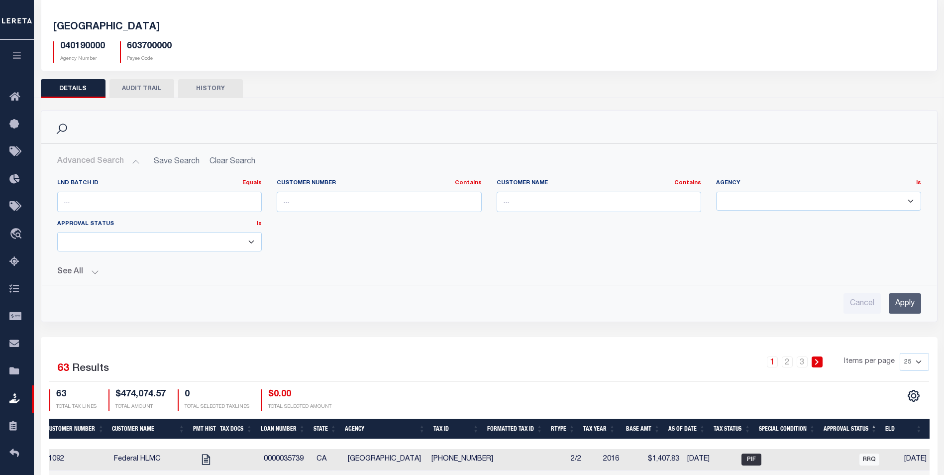
click at [357, 251] on div "LND Batch ID Equals Equals Is Not Equal To Is Greater Than Is Less Than Custome…" at bounding box center [489, 219] width 879 height 80
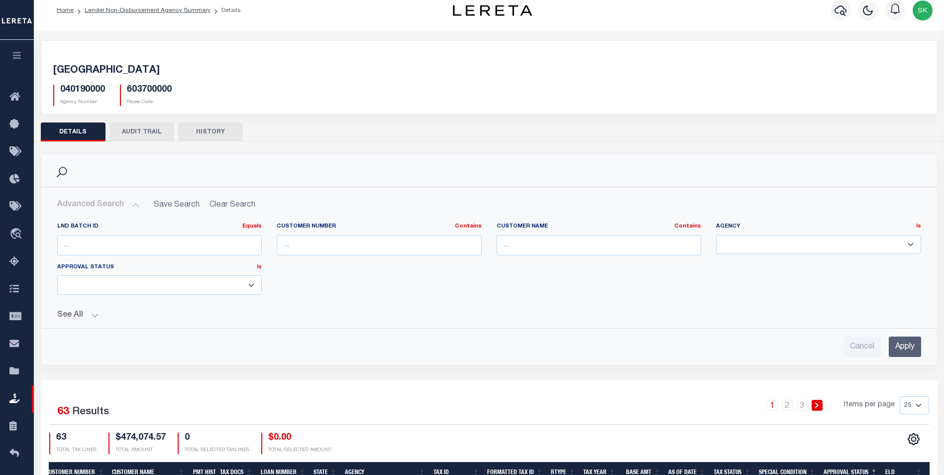
scroll to position [0, 0]
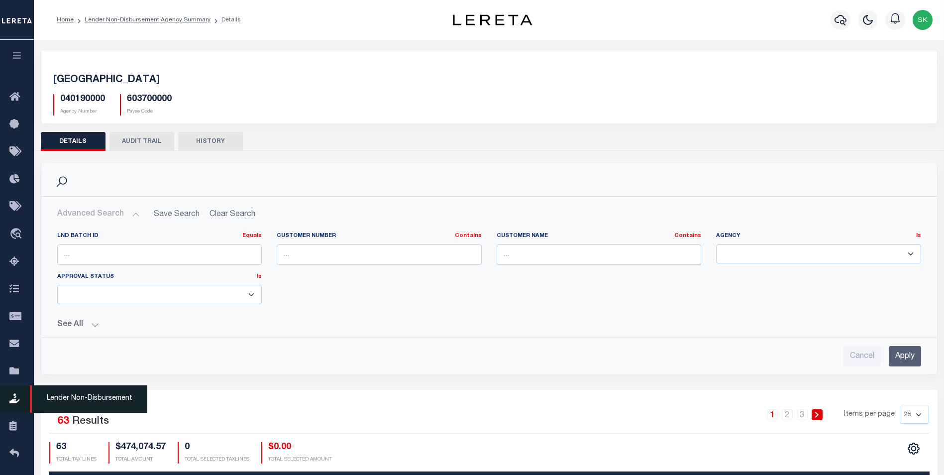
click at [73, 400] on span "Lender Non-Disbursement" at bounding box center [88, 398] width 117 height 27
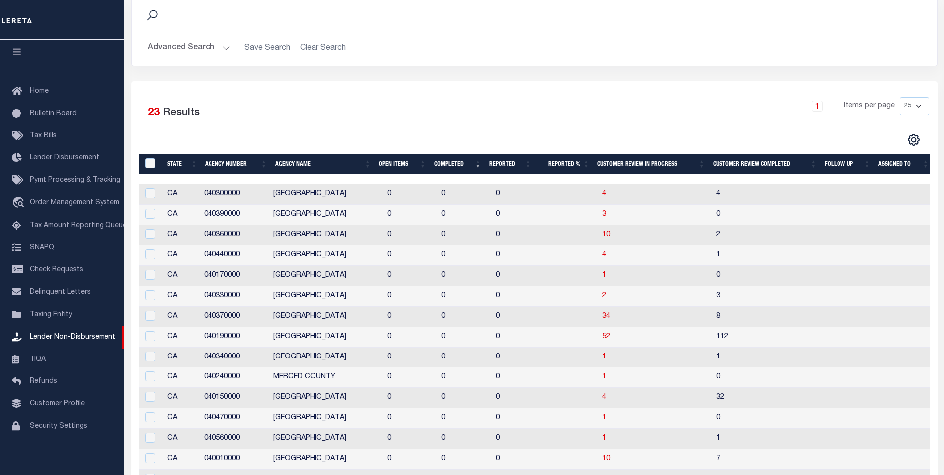
scroll to position [100, 0]
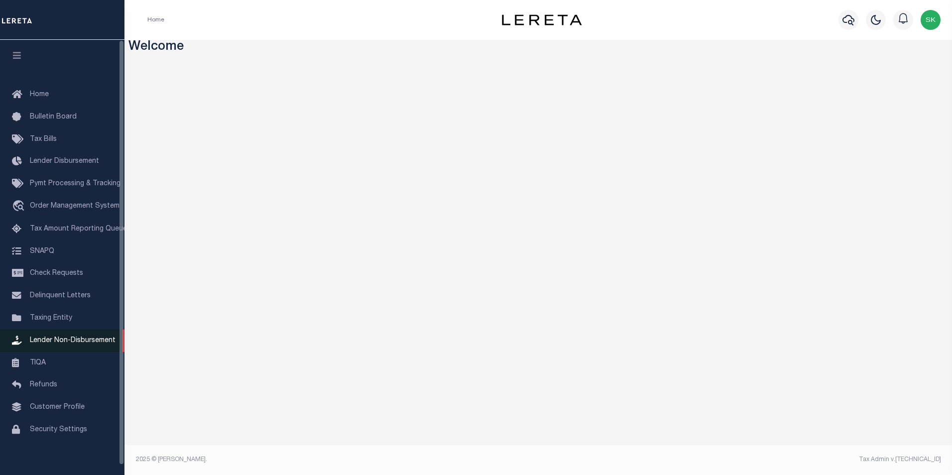
click at [66, 341] on span "Lender Non-Disbursement" at bounding box center [73, 340] width 86 height 7
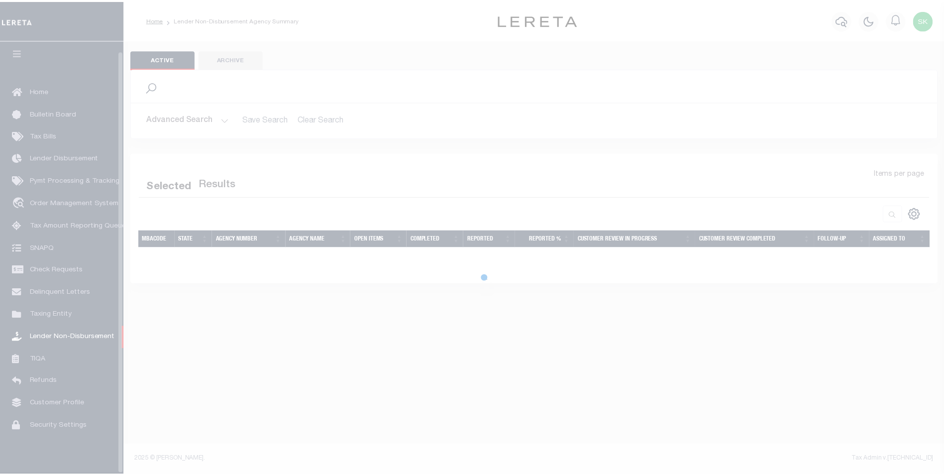
scroll to position [10, 0]
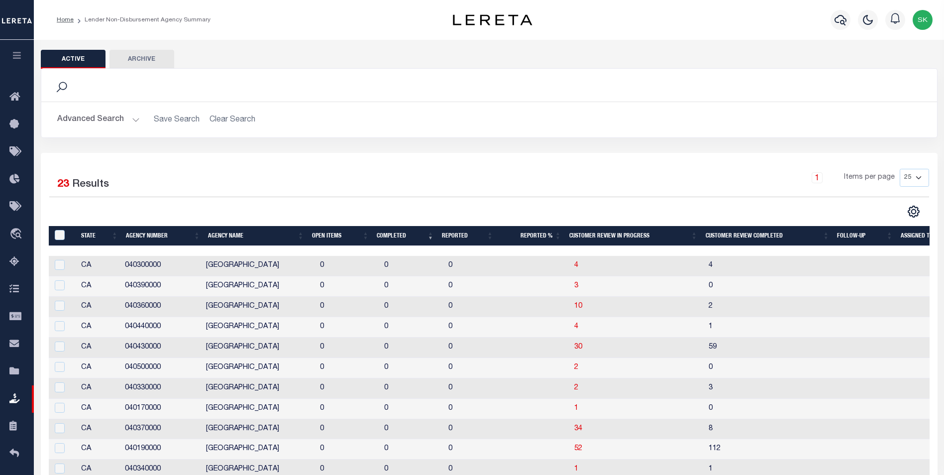
click at [132, 117] on button "Advanced Search" at bounding box center [98, 119] width 83 height 19
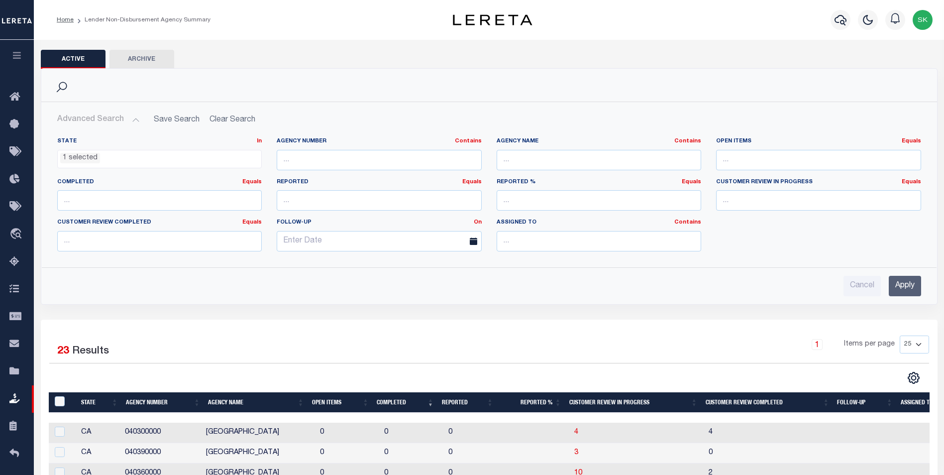
click at [222, 158] on ul "1 selected" at bounding box center [160, 156] width 204 height 13
click at [131, 139] on label "State In In" at bounding box center [159, 141] width 205 height 8
click at [579, 157] on input "text" at bounding box center [599, 160] width 205 height 20
drag, startPoint x: 560, startPoint y: 159, endPoint x: 401, endPoint y: 150, distance: 158.6
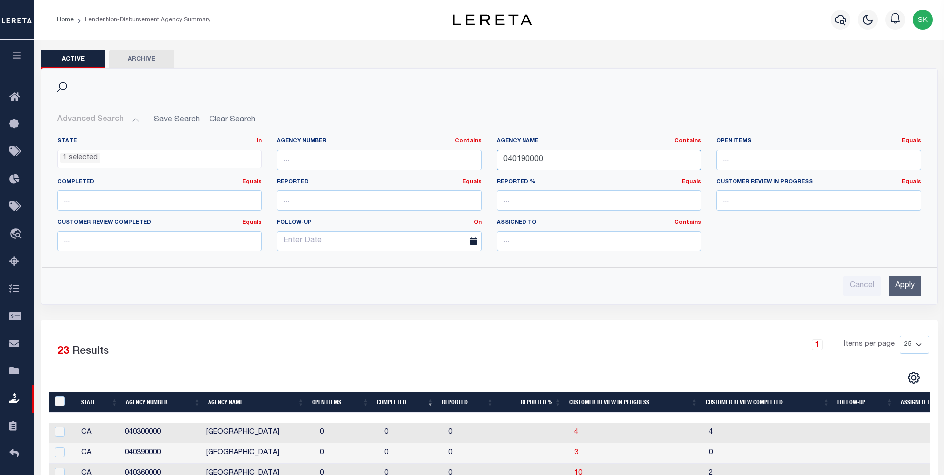
click at [405, 150] on div "State In In AK AL AR AZ CA CO CT DC DE FL GA GU HI IA ID IL IN KS KY LA MA MD M…" at bounding box center [489, 198] width 879 height 122
type input "L"
click at [566, 163] on input "text" at bounding box center [599, 160] width 205 height 20
type input "[GEOGRAPHIC_DATA]"
click at [898, 286] on input "Apply" at bounding box center [905, 286] width 32 height 20
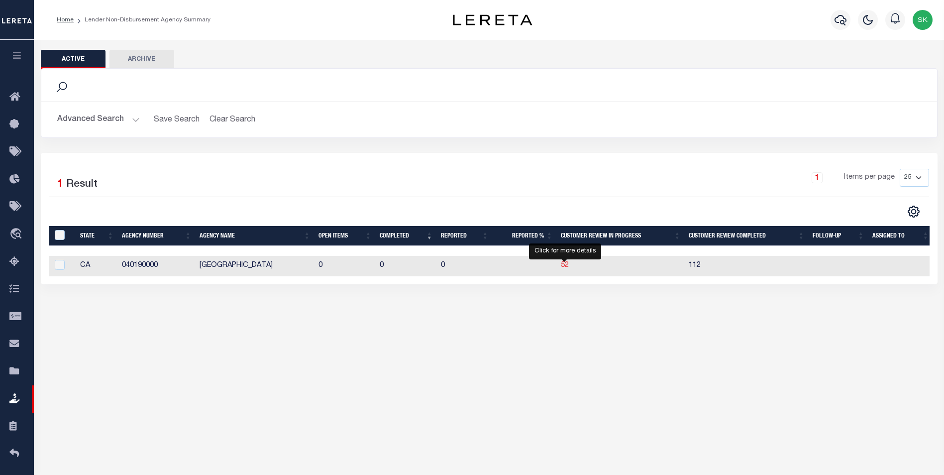
click at [565, 264] on span "52" at bounding box center [565, 265] width 8 height 7
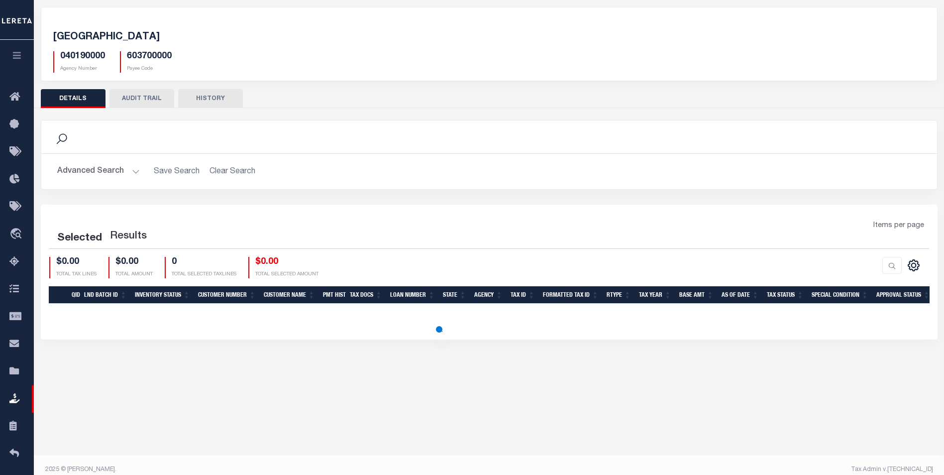
scroll to position [53, 0]
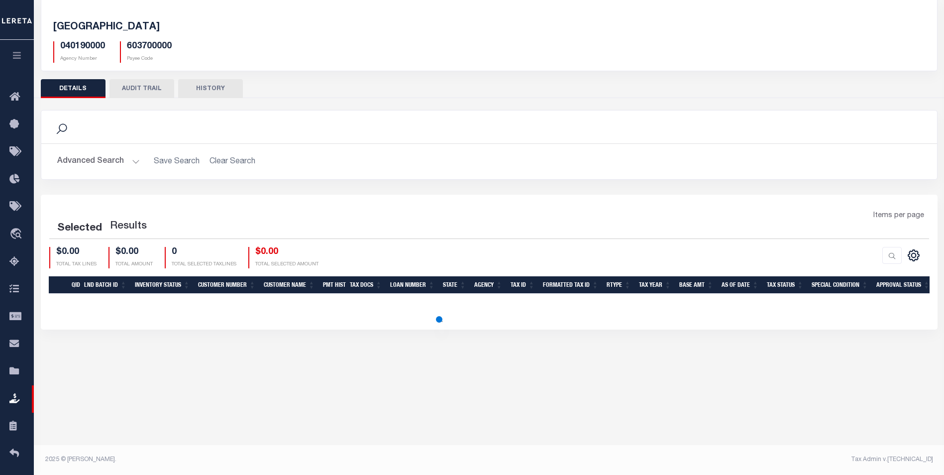
click at [135, 162] on button "Advanced Search" at bounding box center [98, 161] width 83 height 19
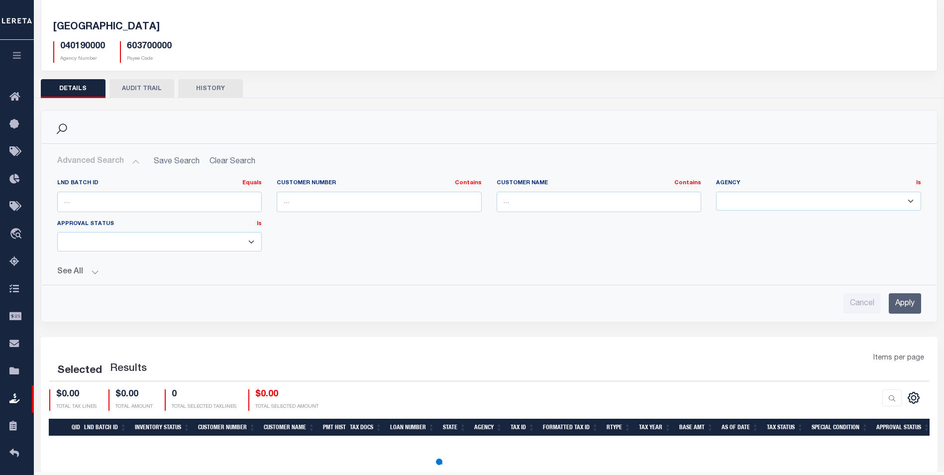
click at [91, 270] on button "See All" at bounding box center [489, 271] width 864 height 9
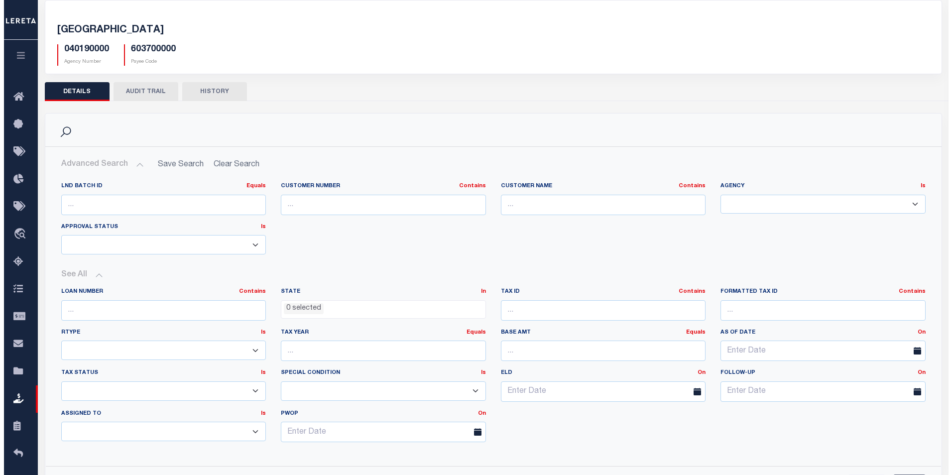
scroll to position [0, 0]
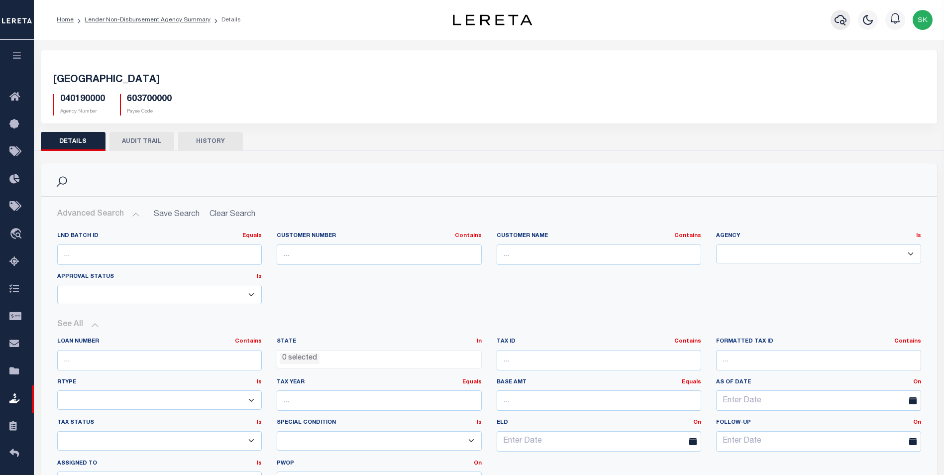
click at [845, 23] on icon "button" at bounding box center [841, 20] width 12 height 12
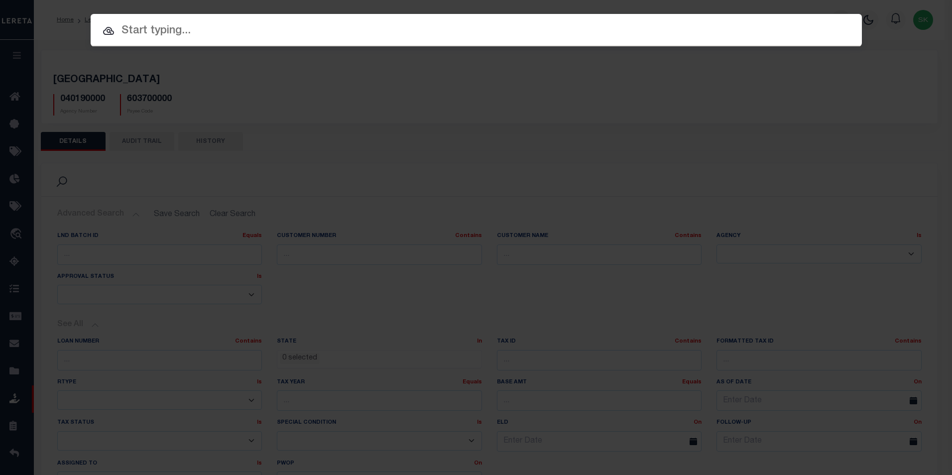
click at [204, 30] on input "text" at bounding box center [476, 30] width 771 height 17
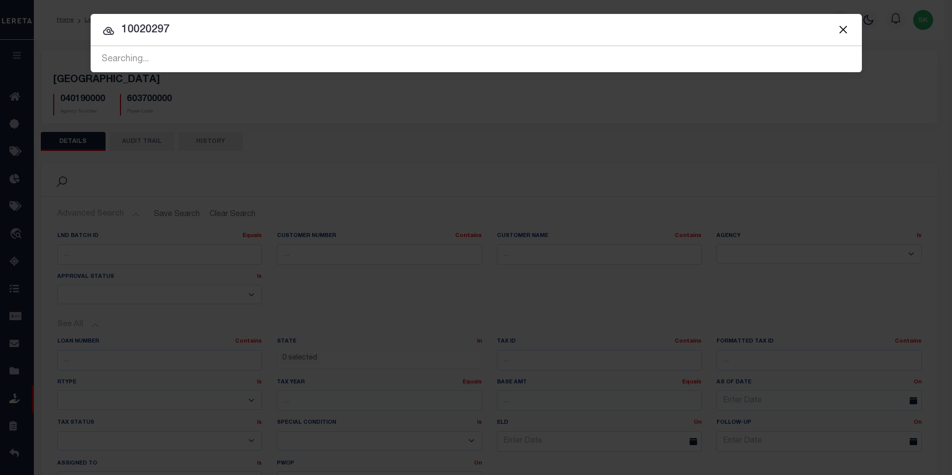
type input "10020297"
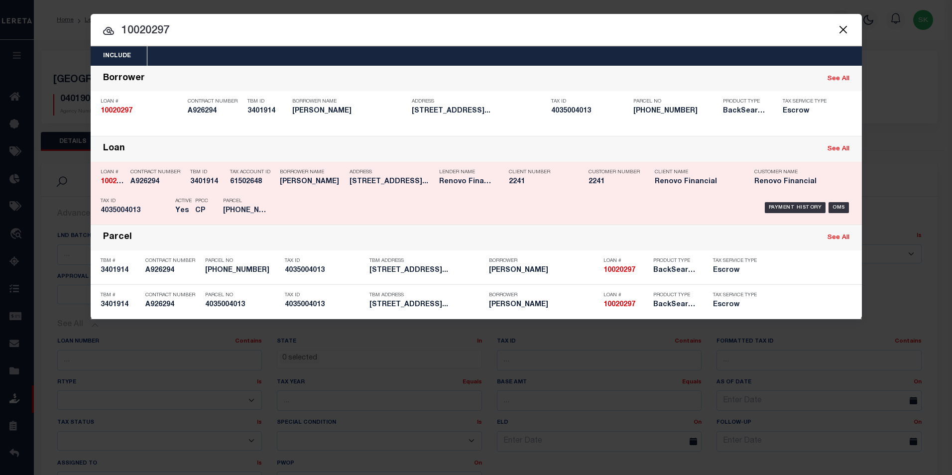
click at [209, 193] on div "TBM ID 3401914" at bounding box center [207, 178] width 35 height 29
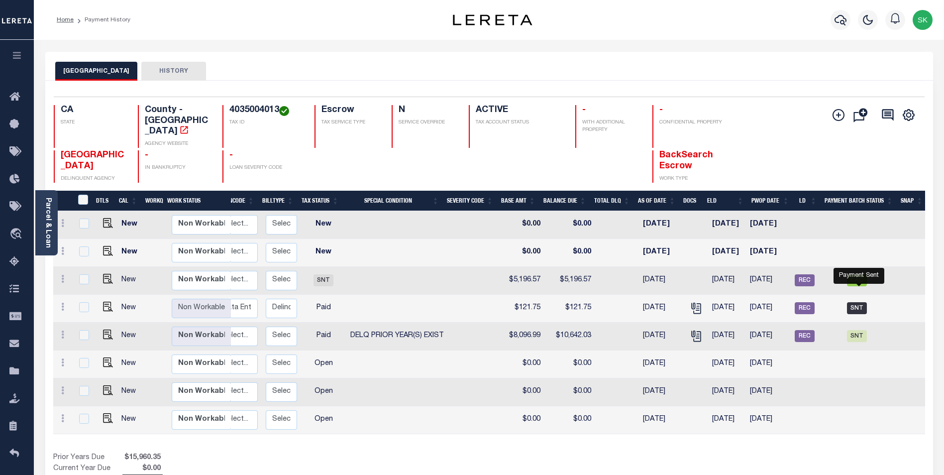
click at [861, 302] on span "SNT" at bounding box center [857, 308] width 20 height 12
checkbox input "true"
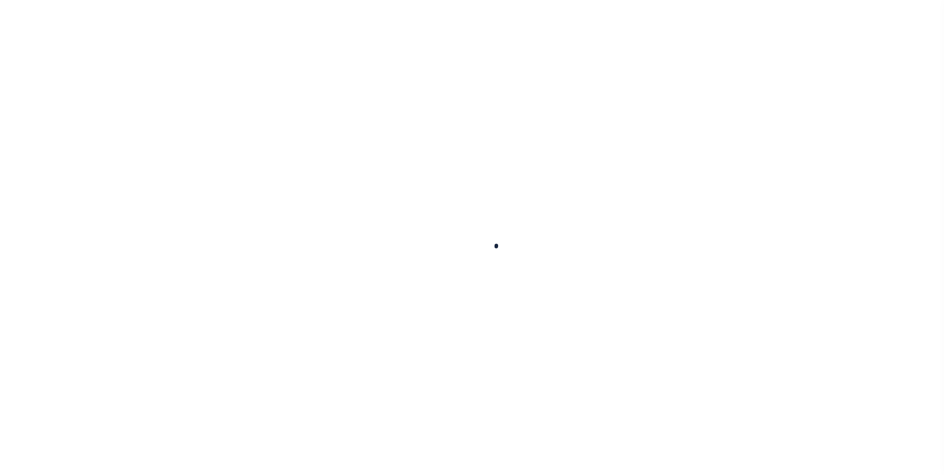
click at [859, 296] on div at bounding box center [472, 237] width 944 height 475
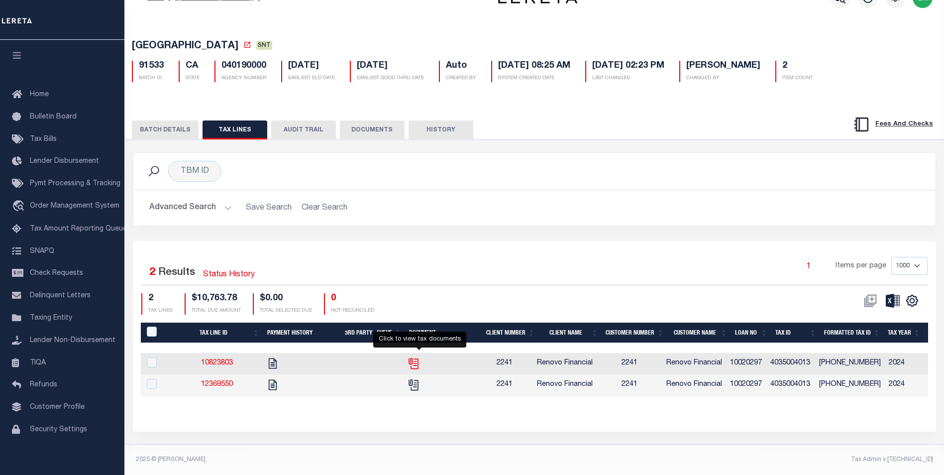
click at [419, 357] on icon "" at bounding box center [413, 363] width 13 height 13
checkbox input "true"
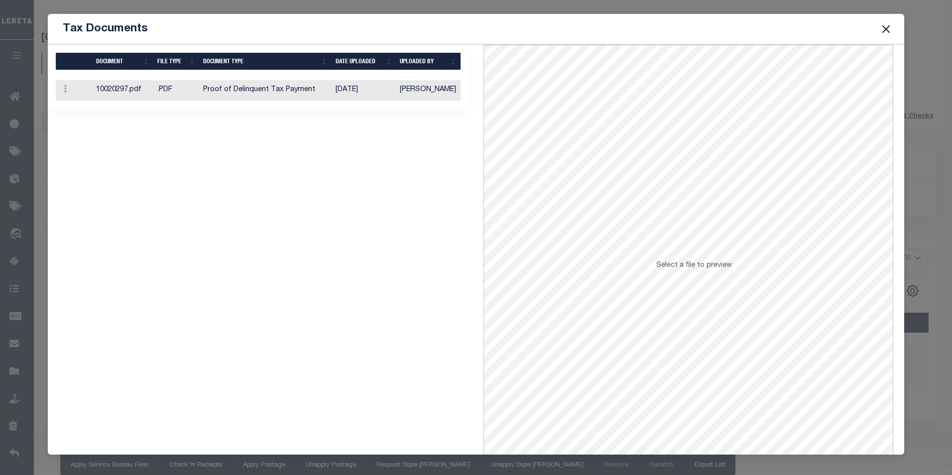
click at [116, 90] on td "10020297.pdf" at bounding box center [122, 90] width 61 height 20
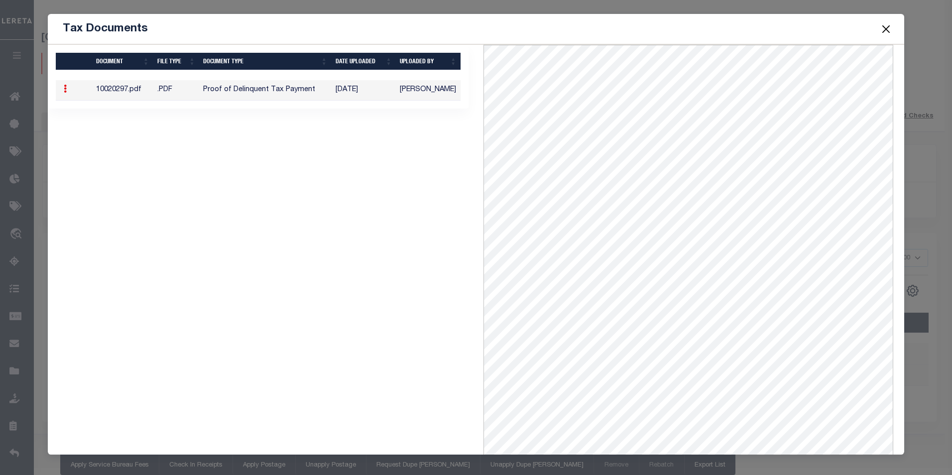
click at [886, 28] on button "Close" at bounding box center [885, 28] width 13 height 13
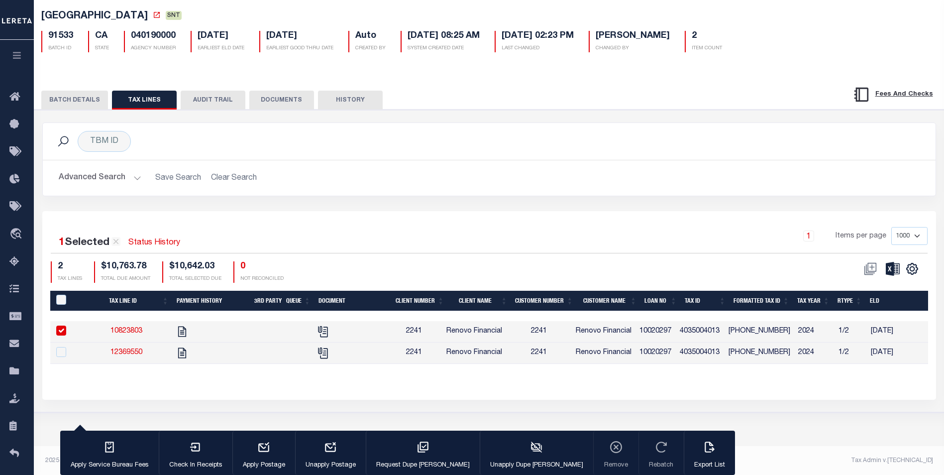
scroll to position [53, 0]
